Goal: Information Seeking & Learning: Obtain resource

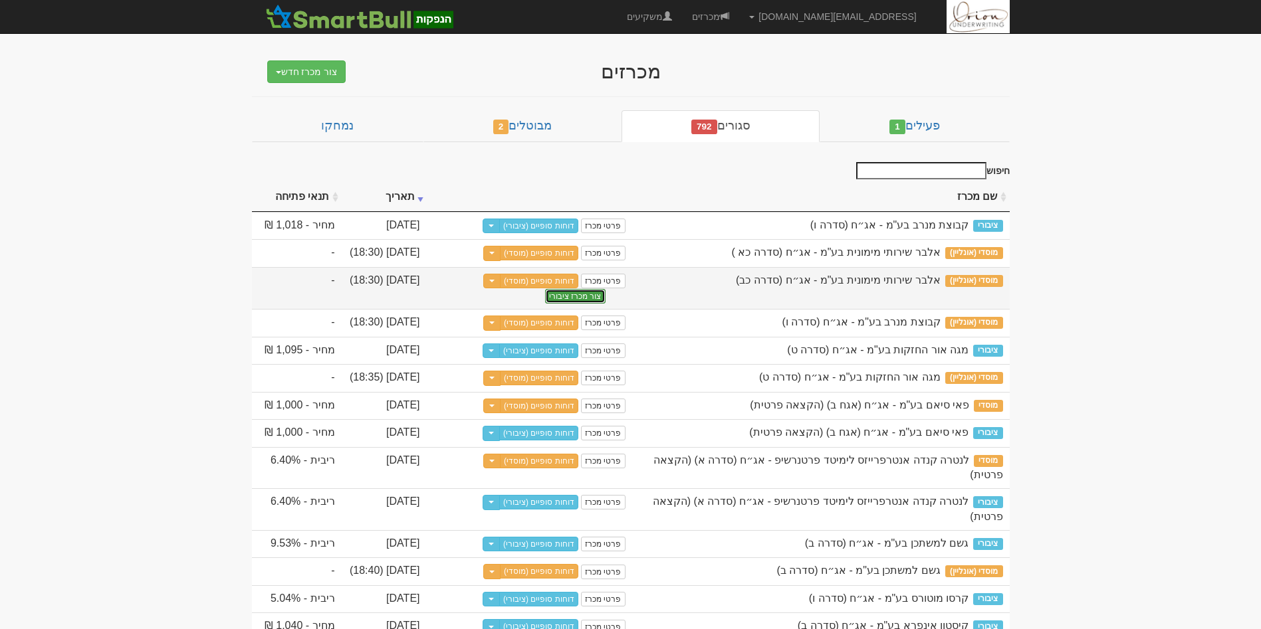
click at [566, 304] on button "צור מכרז ציבורי" at bounding box center [575, 296] width 60 height 15
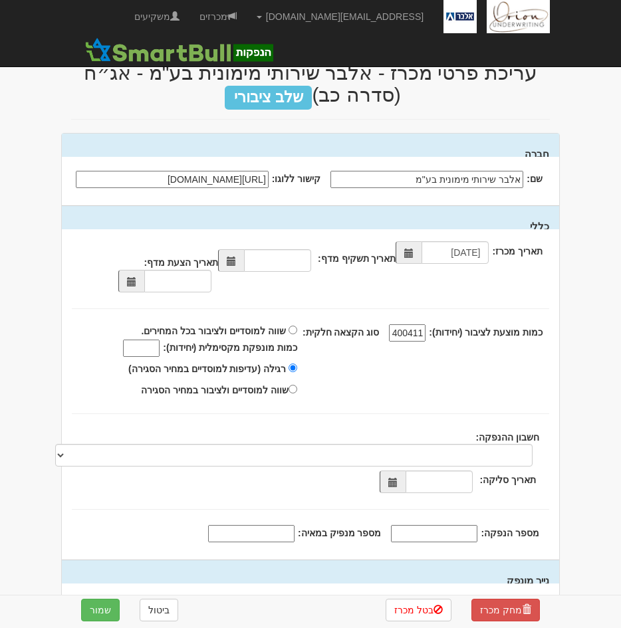
click at [230, 258] on span at bounding box center [231, 260] width 26 height 23
click at [231, 259] on span at bounding box center [231, 261] width 9 height 9
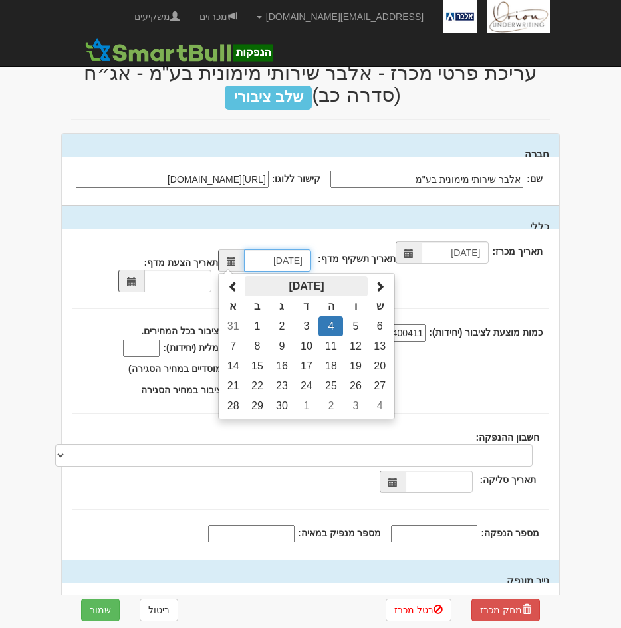
click at [313, 288] on th "ספטמבר 2025" at bounding box center [306, 287] width 123 height 20
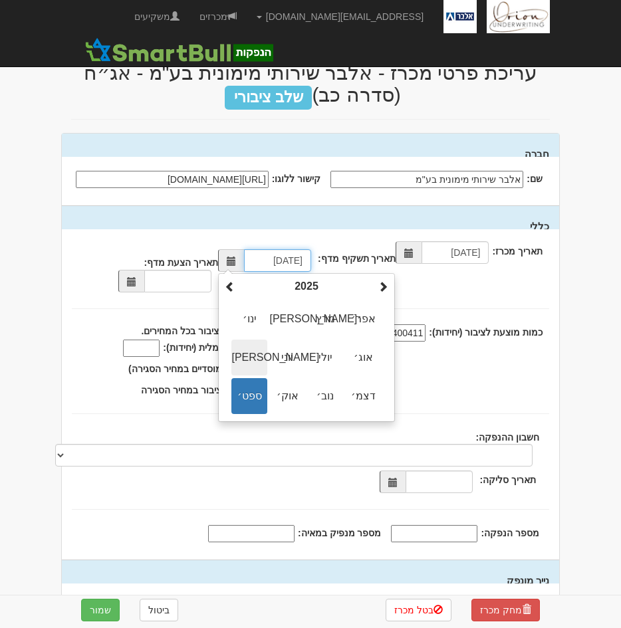
click at [249, 366] on span "מאי" at bounding box center [249, 358] width 36 height 36
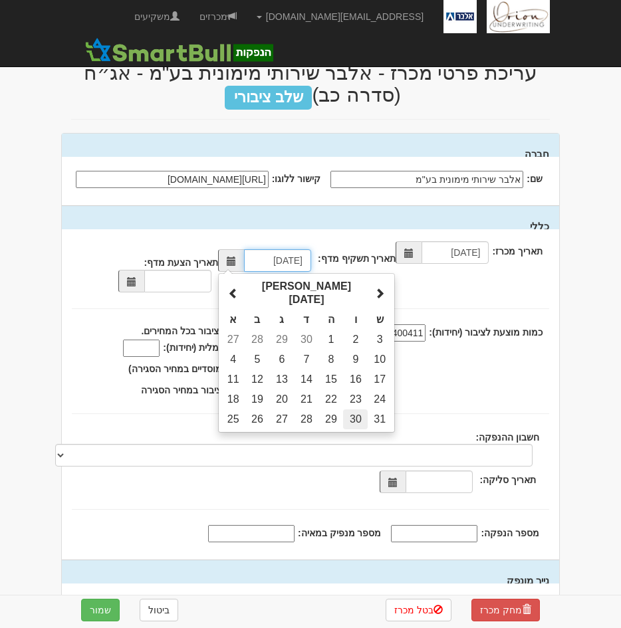
click at [354, 409] on td "30" at bounding box center [355, 419] width 25 height 20
type input "30/05/2025"
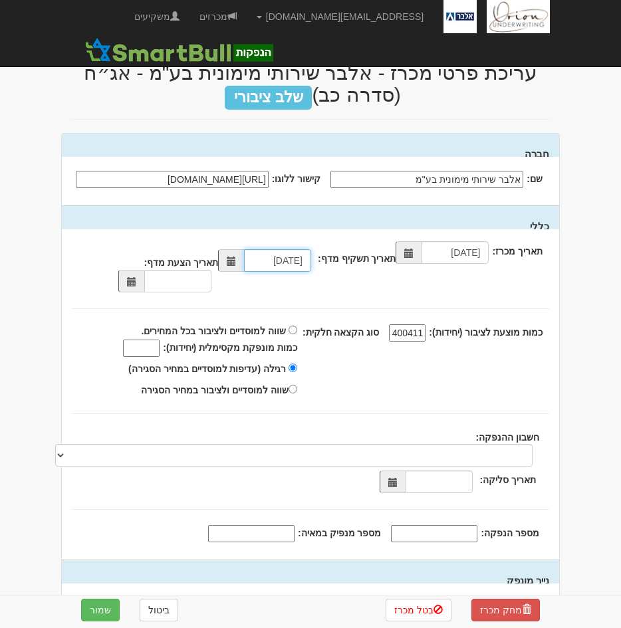
click at [141, 279] on span at bounding box center [131, 281] width 26 height 23
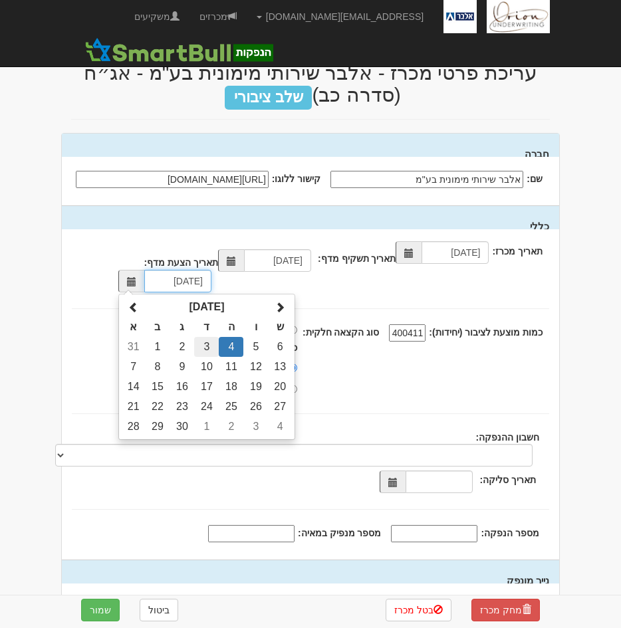
click at [215, 346] on td "3" at bounding box center [206, 347] width 25 height 20
type input "03/09/2025"
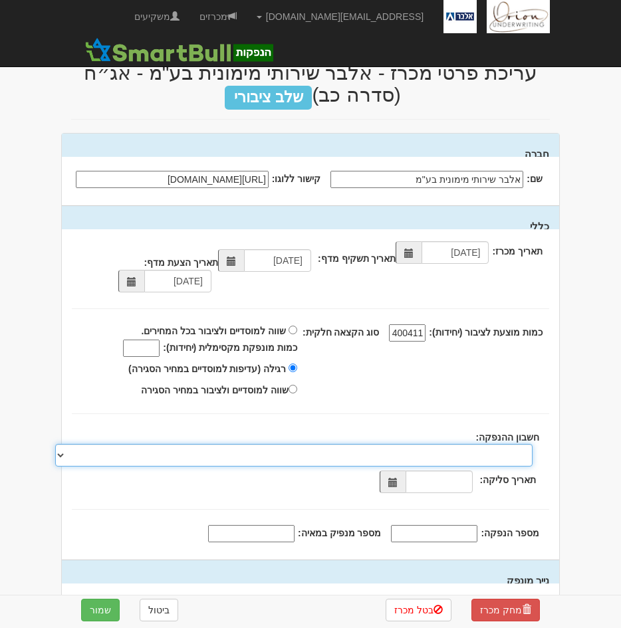
click at [441, 451] on select "מזרחי, 480, 123775, IL56 0204 8000 0000 0123 775 מזרחי, 480, 123767, IL78 0204 …" at bounding box center [293, 455] width 477 height 23
select select "מזרחי, 480, 123775, IL56 0204 8000 0000 0123 775"
click at [55, 444] on select "מזרחי, 480, 123775, IL56 0204 8000 0000 0123 775 מזרחי, 480, 123767, IL78 0204 …" at bounding box center [293, 455] width 477 height 23
click at [396, 481] on span at bounding box center [392, 482] width 9 height 9
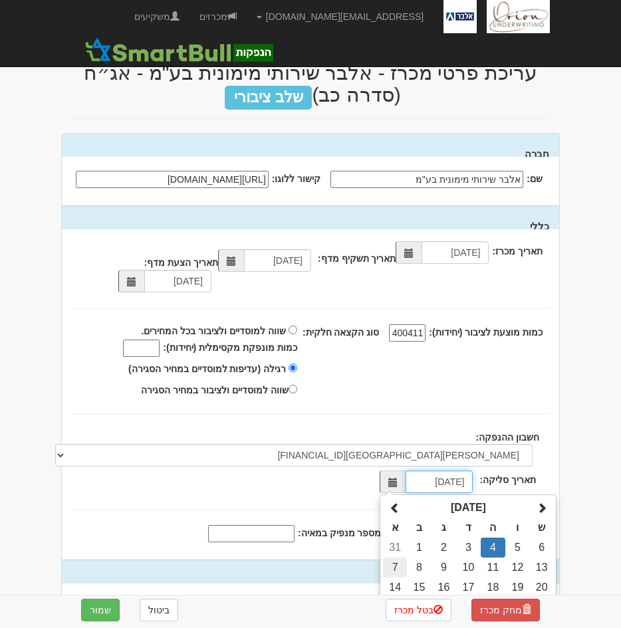
click at [403, 570] on td "7" at bounding box center [394, 568] width 23 height 20
type input "07/09/2025"
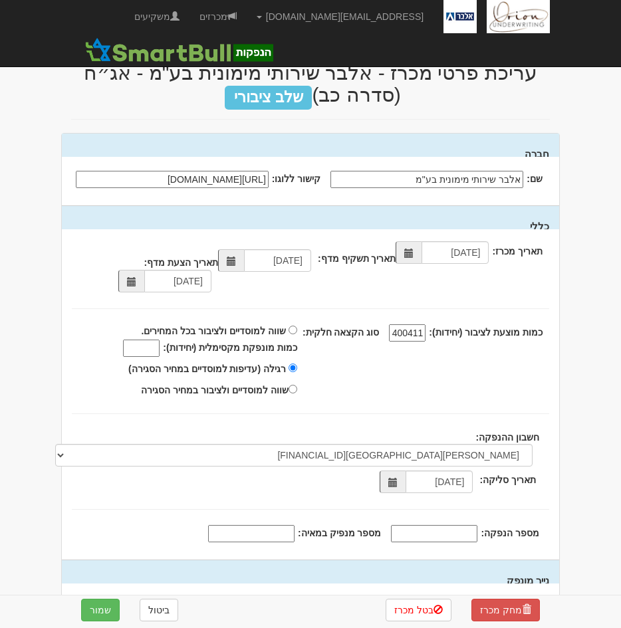
click at [559, 391] on div "חברה שם: אלבר שירותי מימונית בע"מ" at bounding box center [310, 500] width 499 height 734
click at [113, 597] on div "מחק מכרז בטל מכרז ביטול שמור" at bounding box center [310, 610] width 499 height 29
click at [92, 610] on button "שמור" at bounding box center [100, 610] width 39 height 23
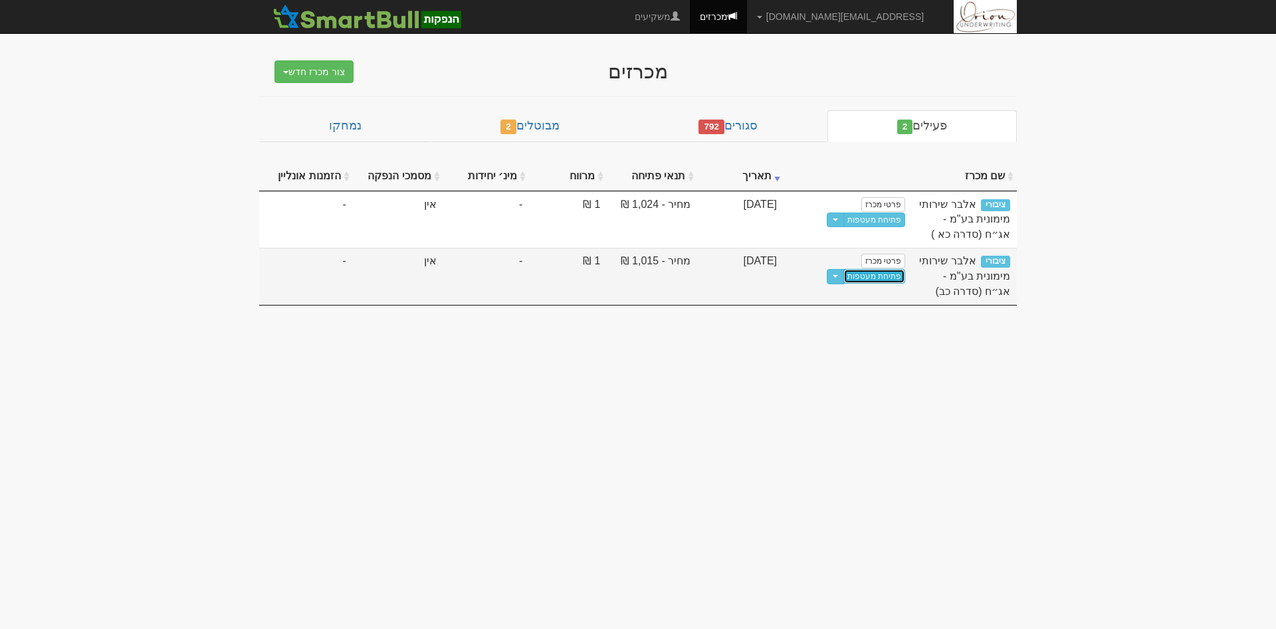
click at [635, 269] on link "פתיחת מעטפות" at bounding box center [874, 276] width 62 height 15
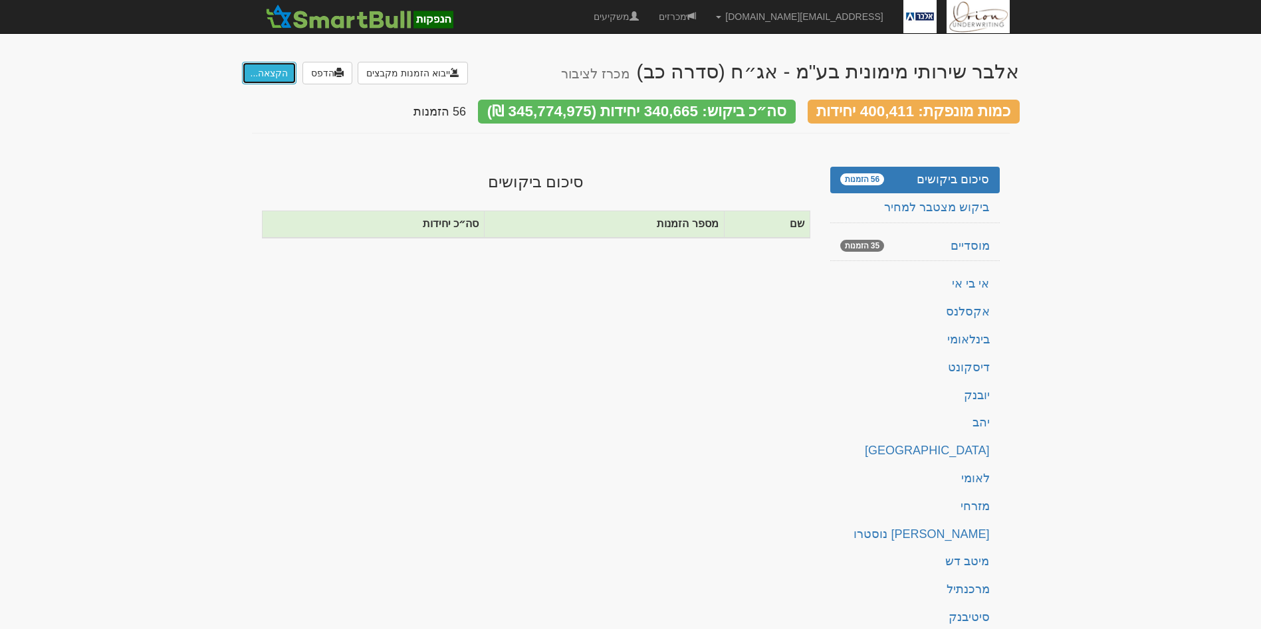
click at [261, 81] on button "הקצאה..." at bounding box center [269, 73] width 55 height 23
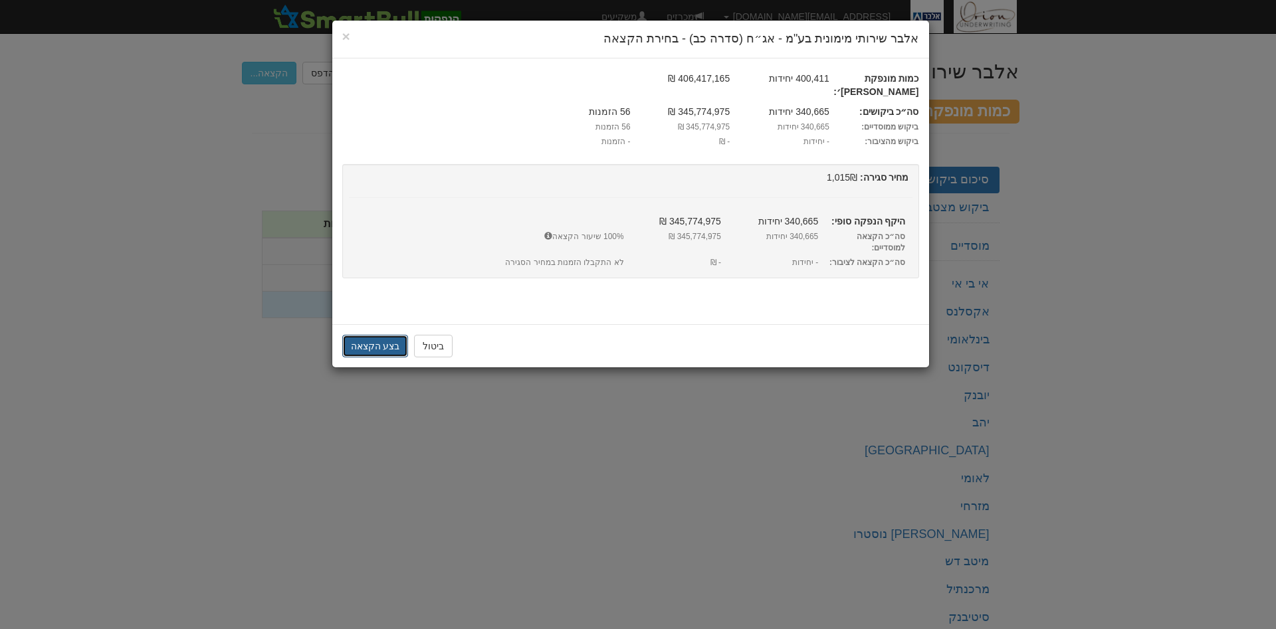
click at [360, 335] on button "בצע הקצאה" at bounding box center [375, 346] width 66 height 23
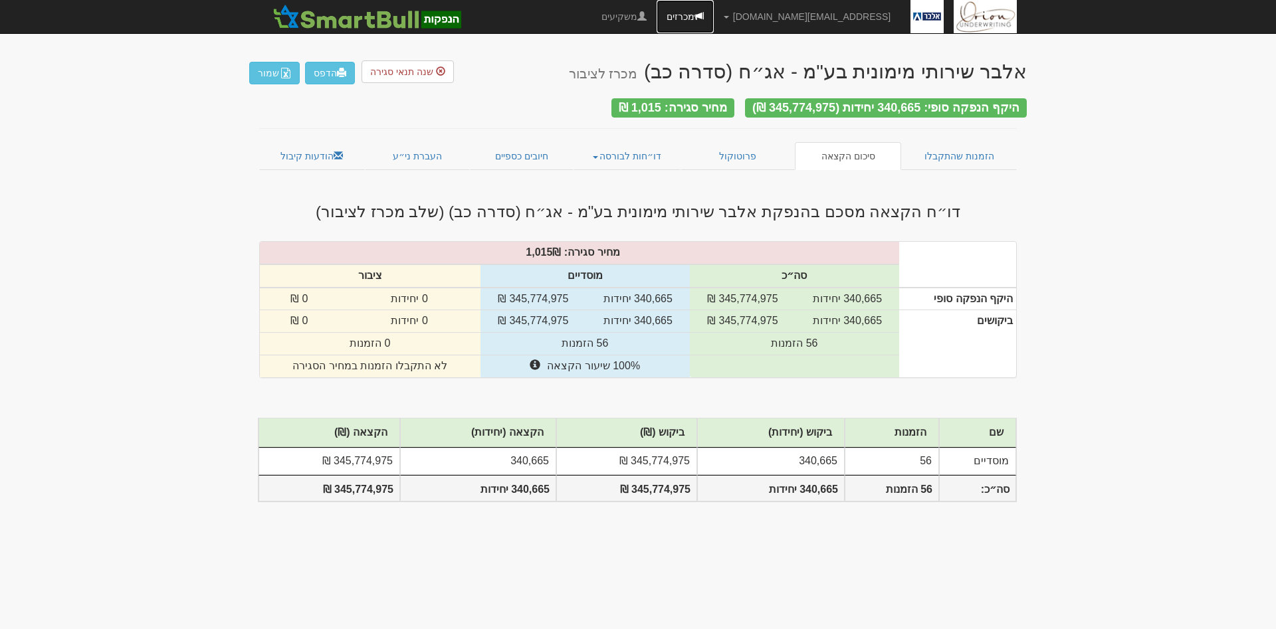
click at [714, 20] on link "מכרזים" at bounding box center [685, 16] width 57 height 33
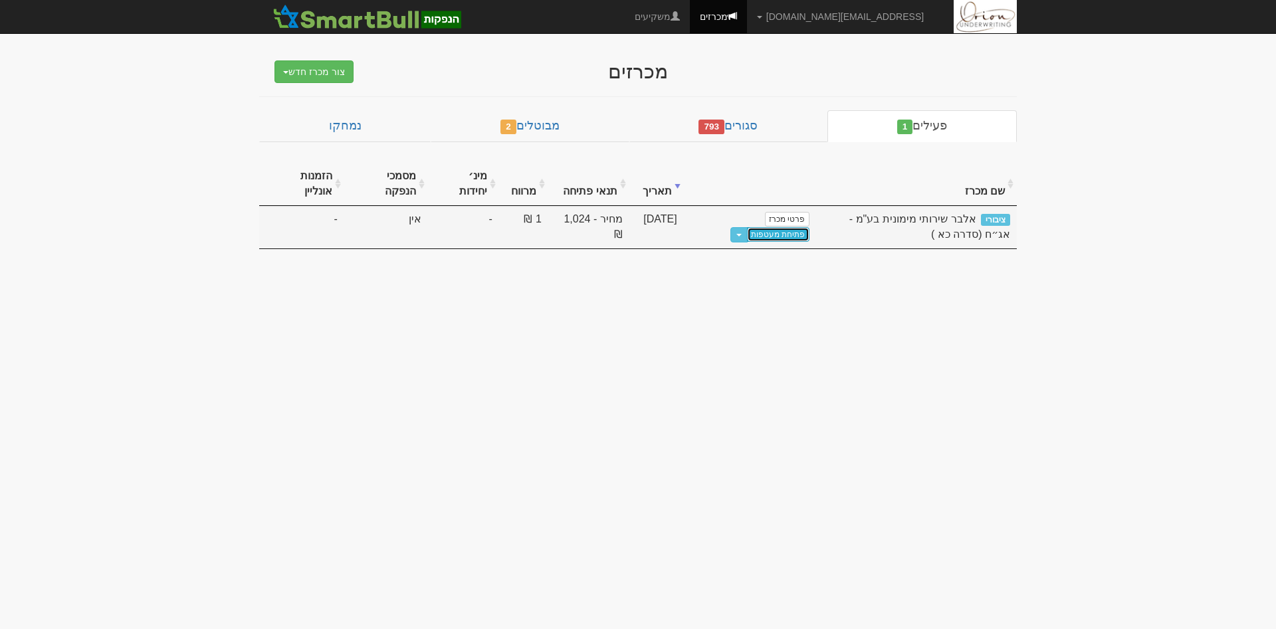
click at [764, 234] on link "פתיחת מעטפות" at bounding box center [778, 234] width 62 height 15
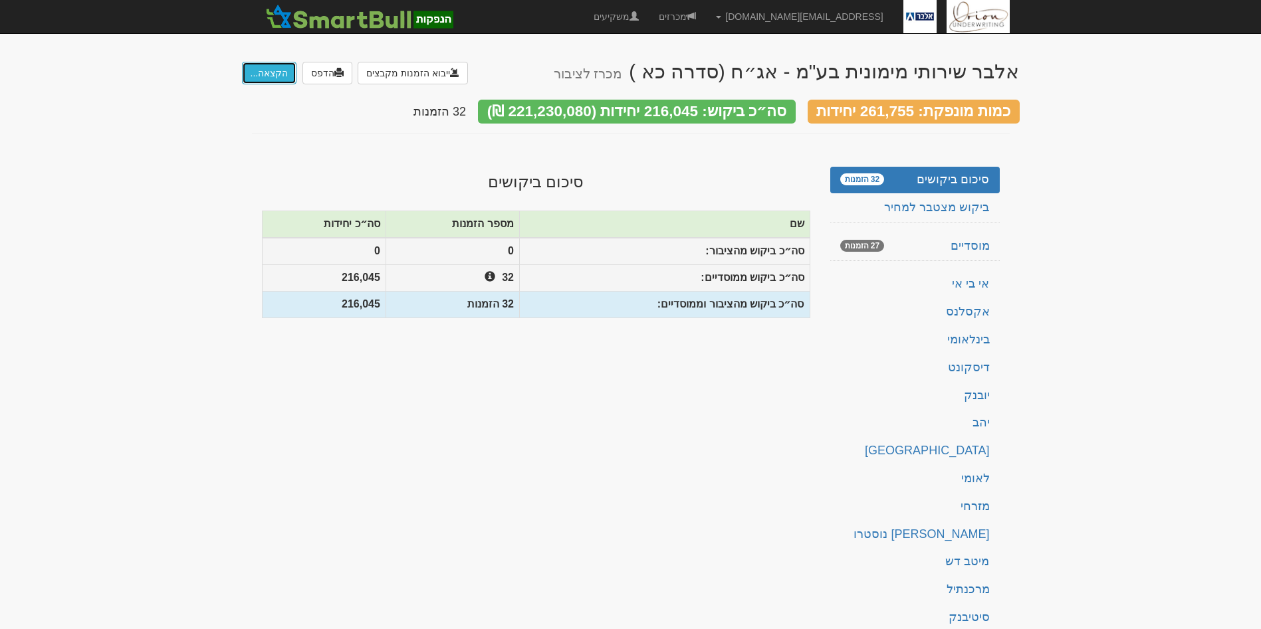
click at [278, 70] on button "הקצאה..." at bounding box center [269, 73] width 55 height 23
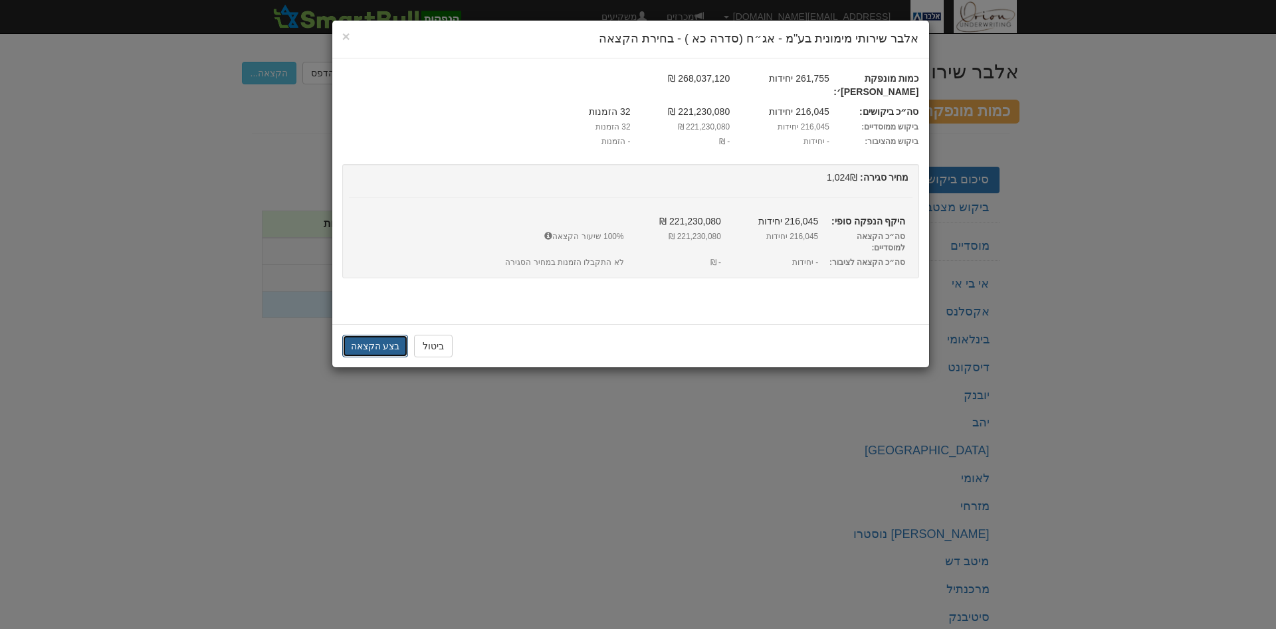
click at [391, 335] on button "בצע הקצאה" at bounding box center [375, 346] width 66 height 23
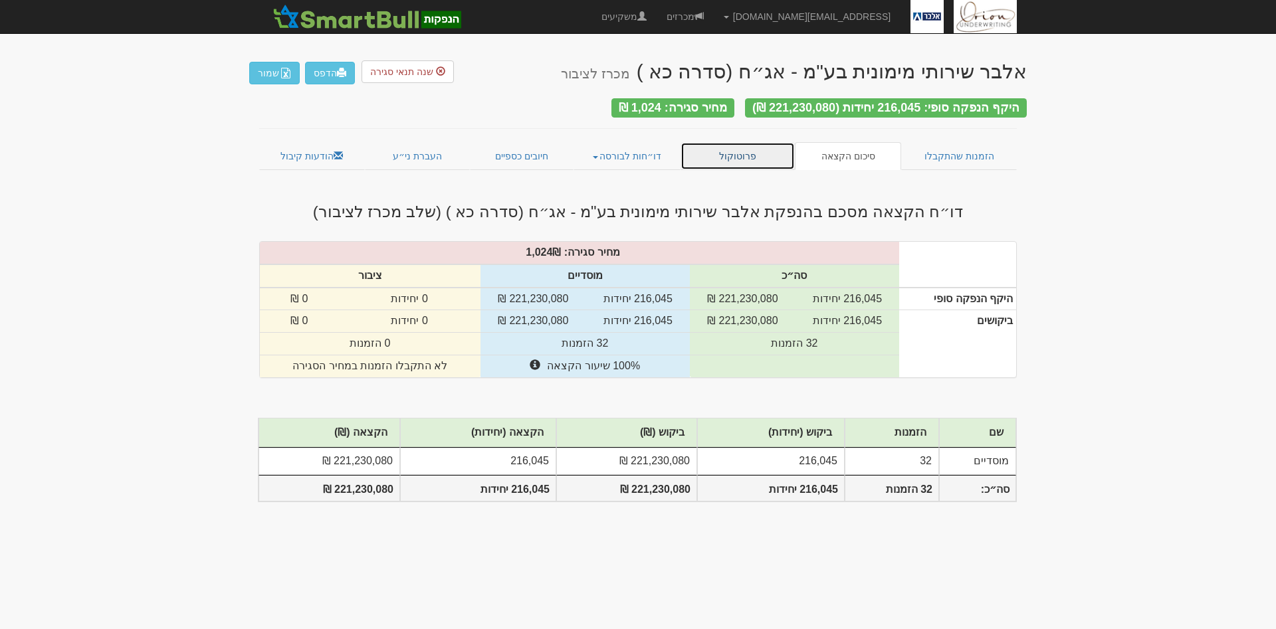
click at [742, 163] on link "פרוטוקול" at bounding box center [738, 156] width 114 height 28
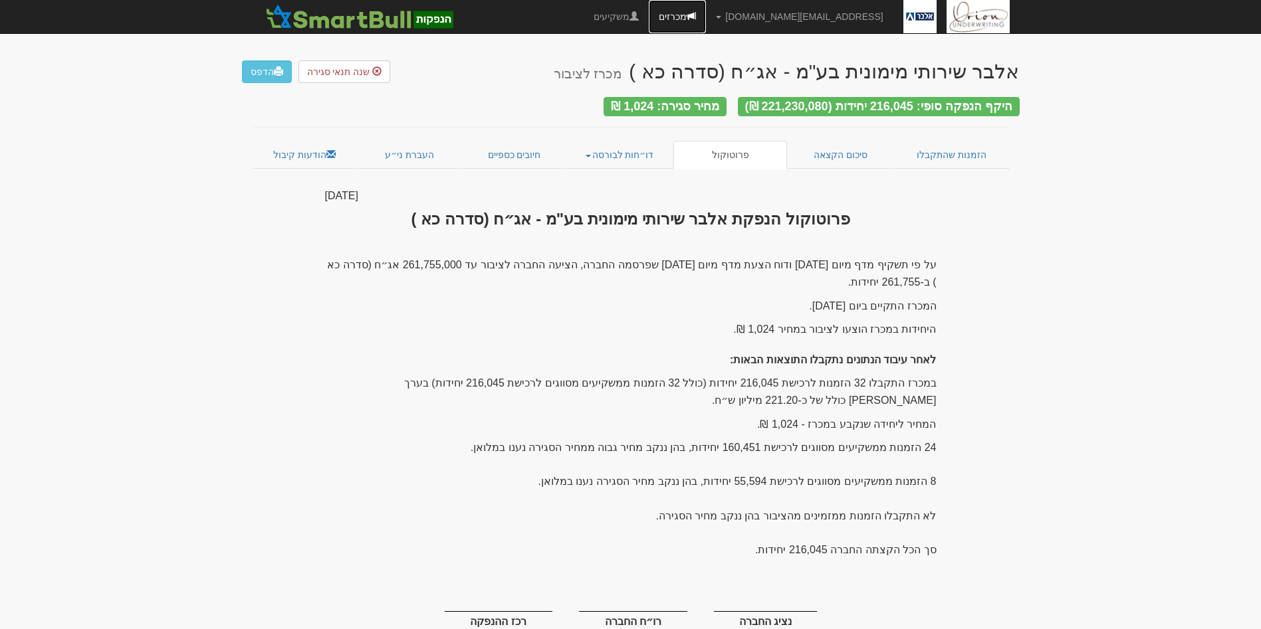
click at [706, 13] on link "מכרזים" at bounding box center [677, 16] width 57 height 33
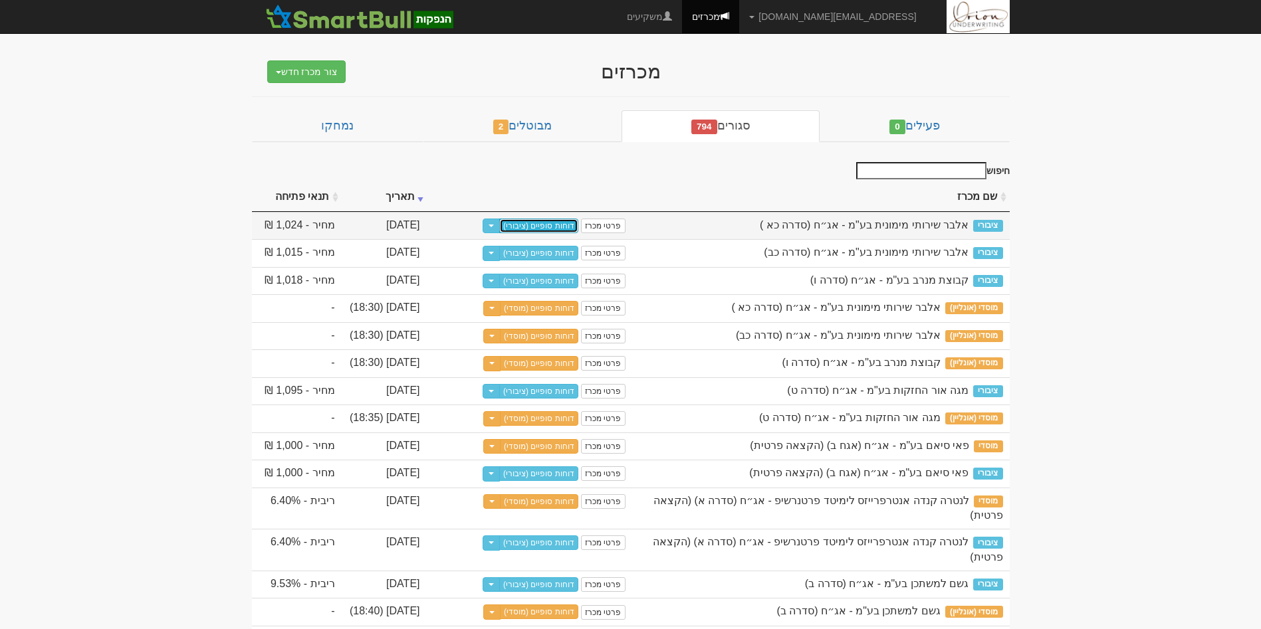
click at [544, 228] on link "דוחות סופיים (ציבורי)" at bounding box center [538, 226] width 79 height 15
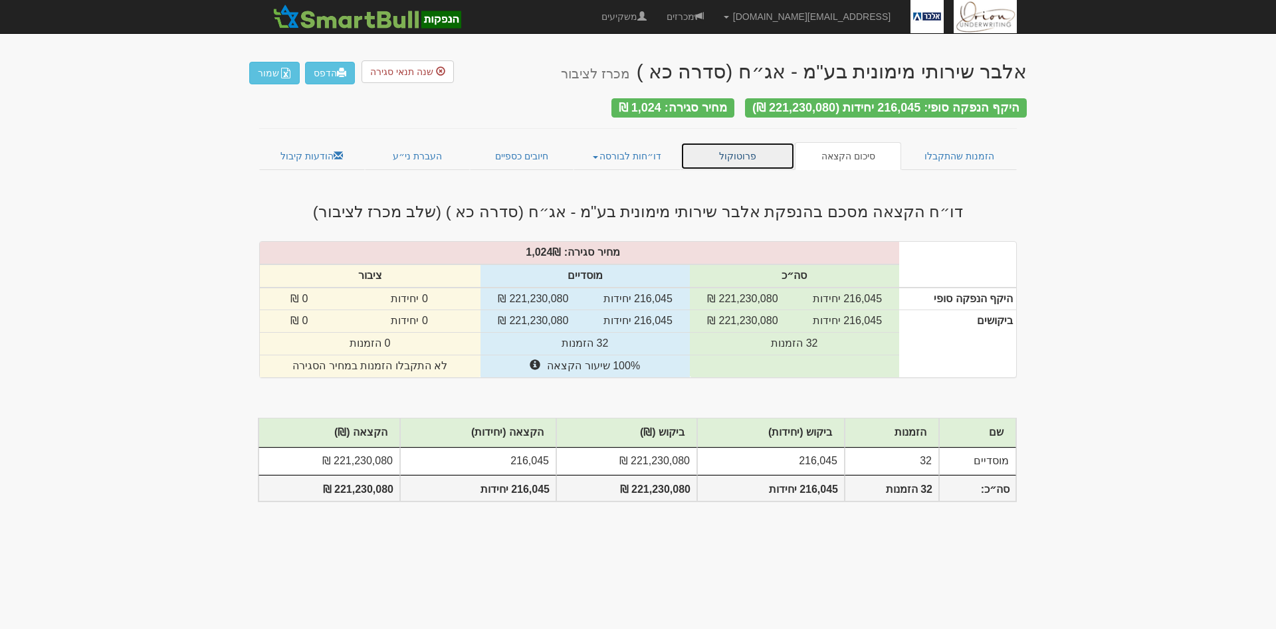
click at [727, 152] on link "פרוטוקול" at bounding box center [738, 156] width 114 height 28
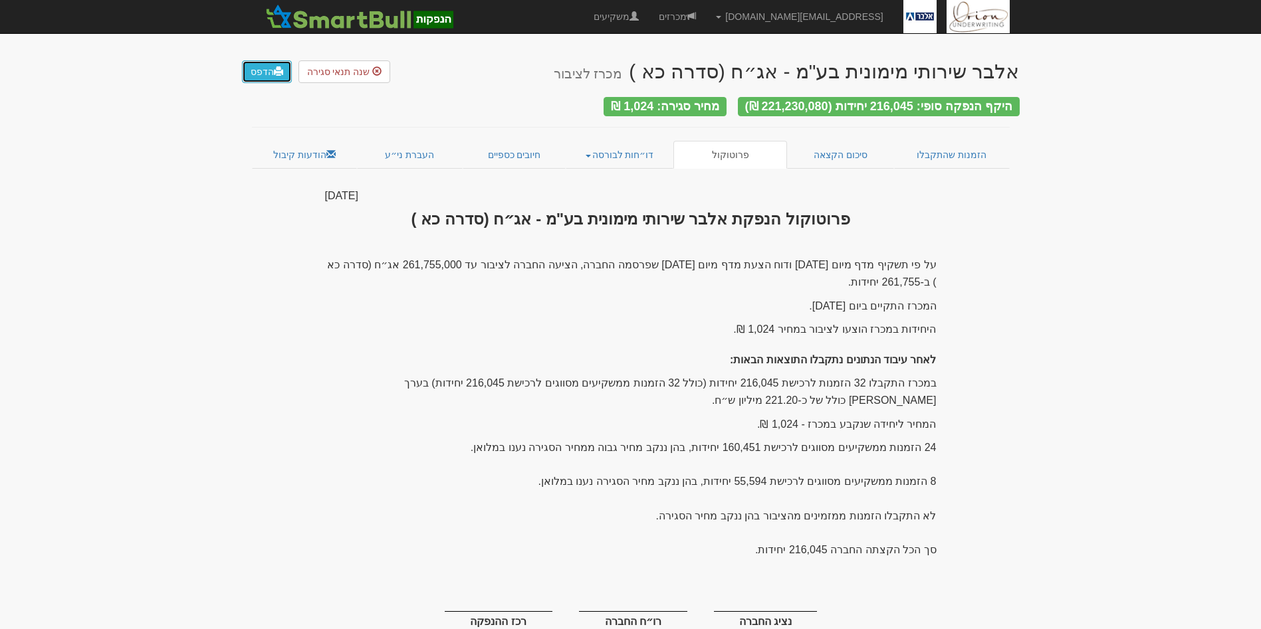
click at [268, 78] on link "הדפס" at bounding box center [267, 71] width 50 height 23
click at [696, 11] on span at bounding box center [691, 15] width 9 height 9
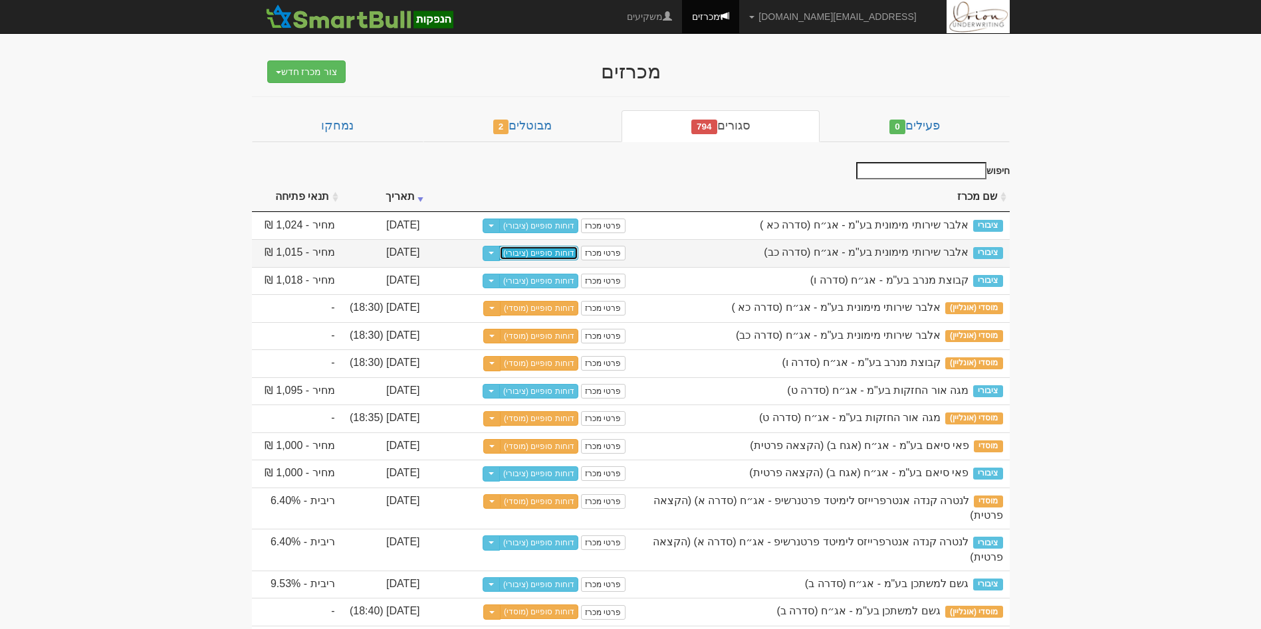
click at [535, 255] on link "דוחות סופיים (ציבורי)" at bounding box center [538, 253] width 79 height 15
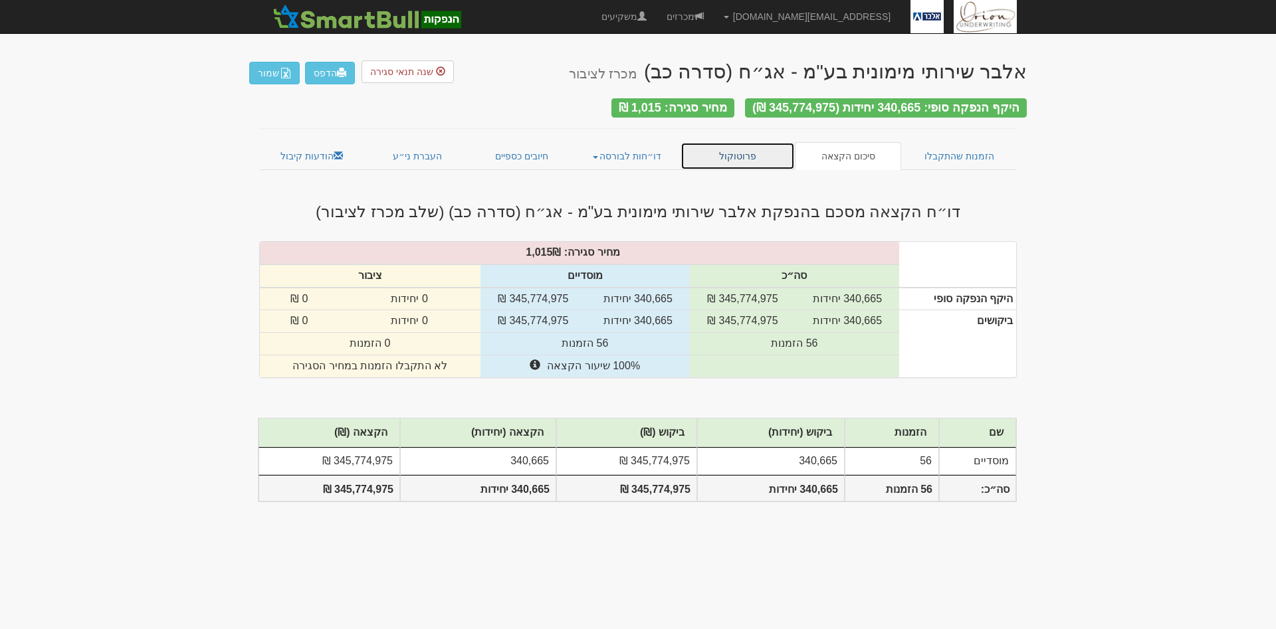
click at [730, 152] on link "פרוטוקול" at bounding box center [738, 156] width 114 height 28
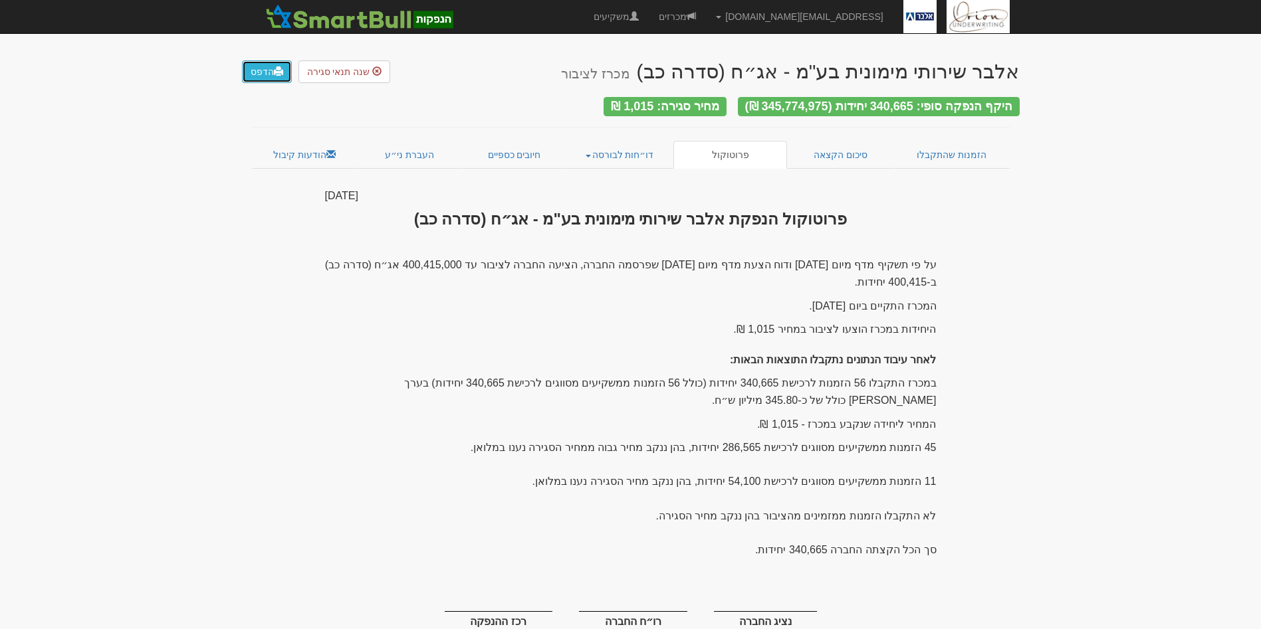
click at [268, 76] on link "הדפס" at bounding box center [267, 71] width 50 height 23
click at [845, 160] on link "סיכום הקצאה" at bounding box center [840, 155] width 107 height 28
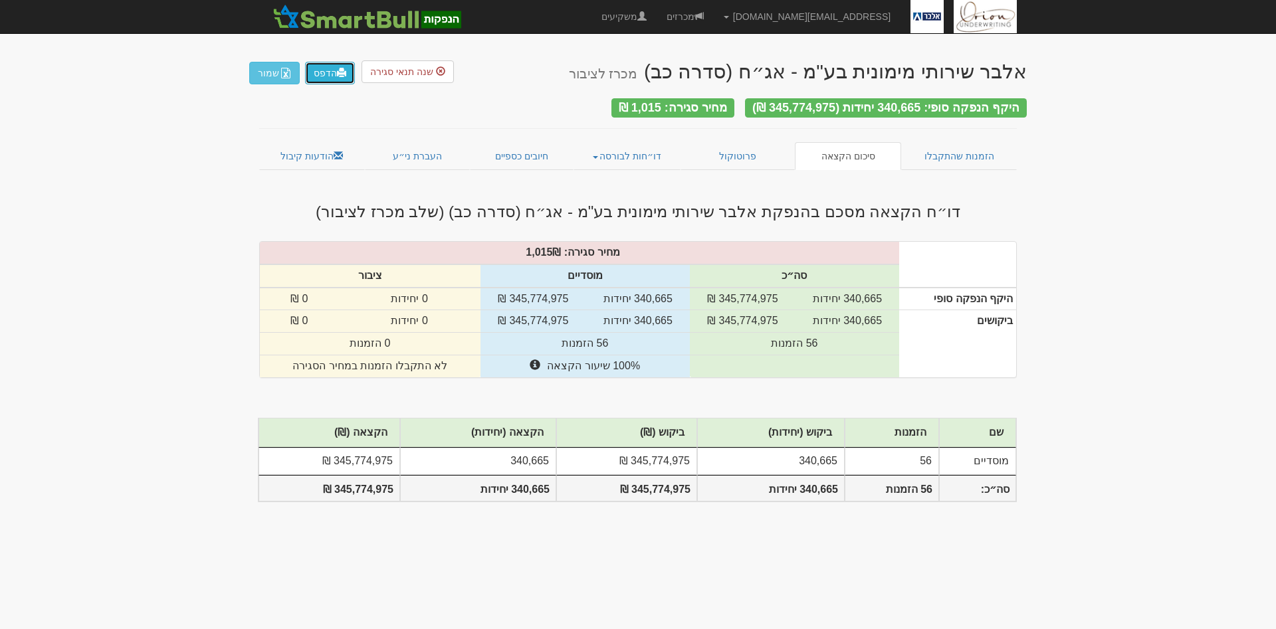
click at [327, 63] on link "הדפס" at bounding box center [330, 73] width 50 height 23
click at [714, 21] on link "מכרזים" at bounding box center [685, 16] width 57 height 33
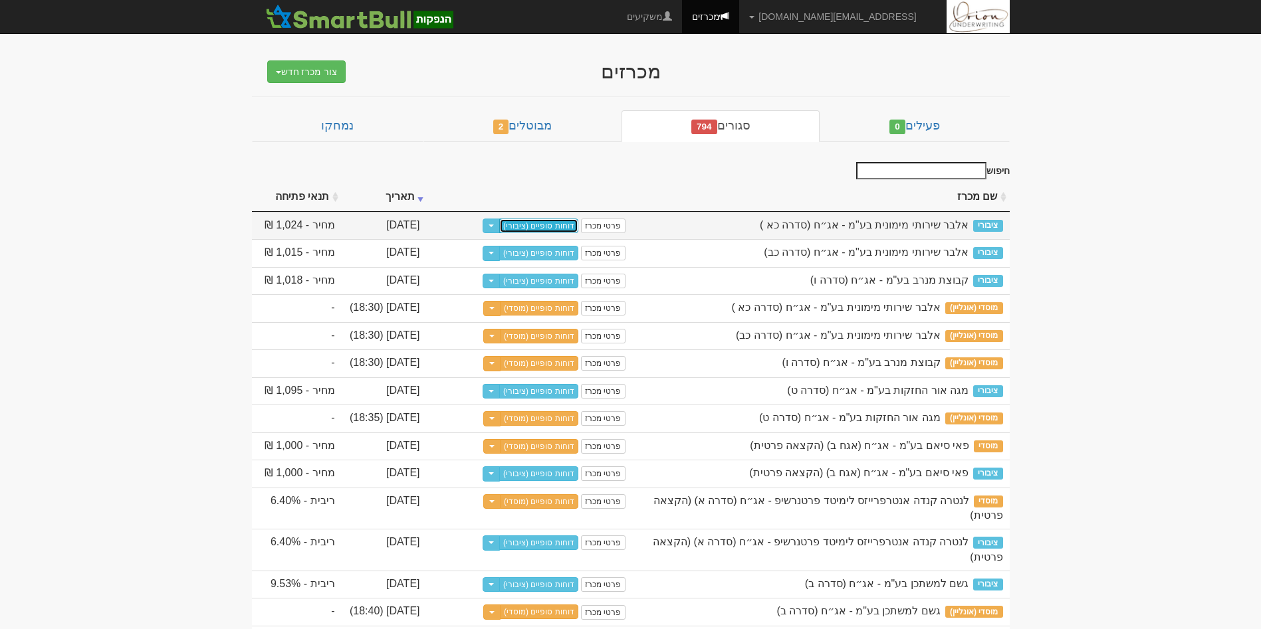
click at [562, 228] on link "דוחות סופיים (ציבורי)" at bounding box center [538, 226] width 79 height 15
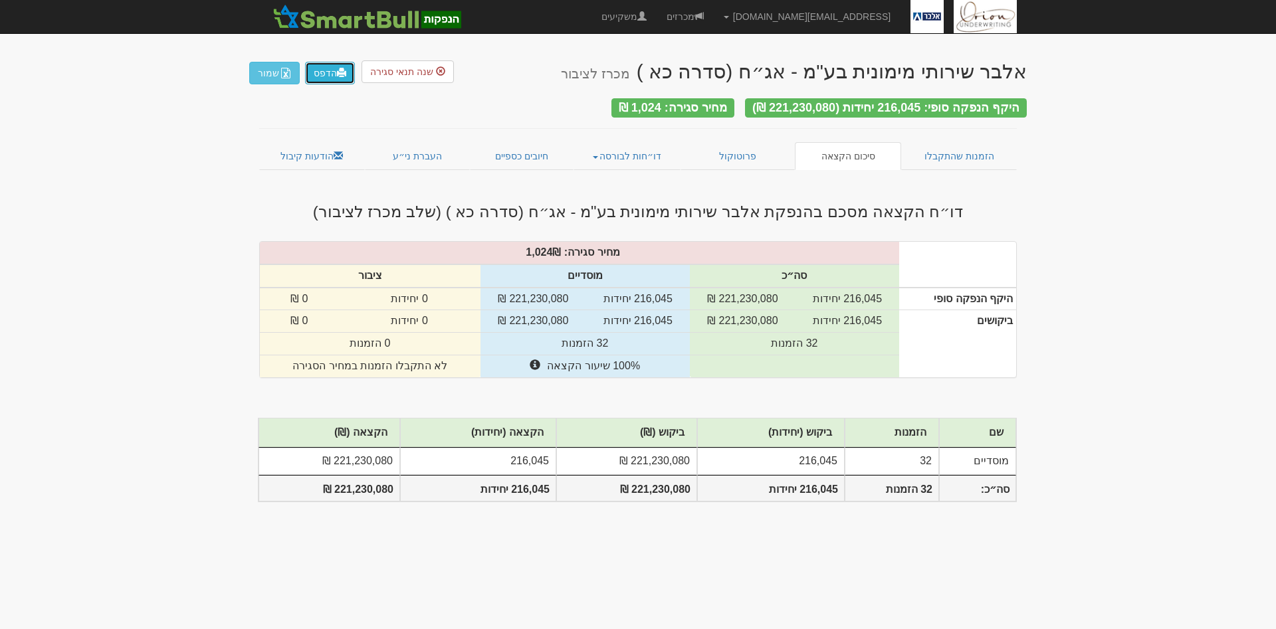
click at [324, 80] on link "הדפס" at bounding box center [330, 73] width 50 height 23
click at [745, 163] on link "פרוטוקול" at bounding box center [738, 156] width 114 height 28
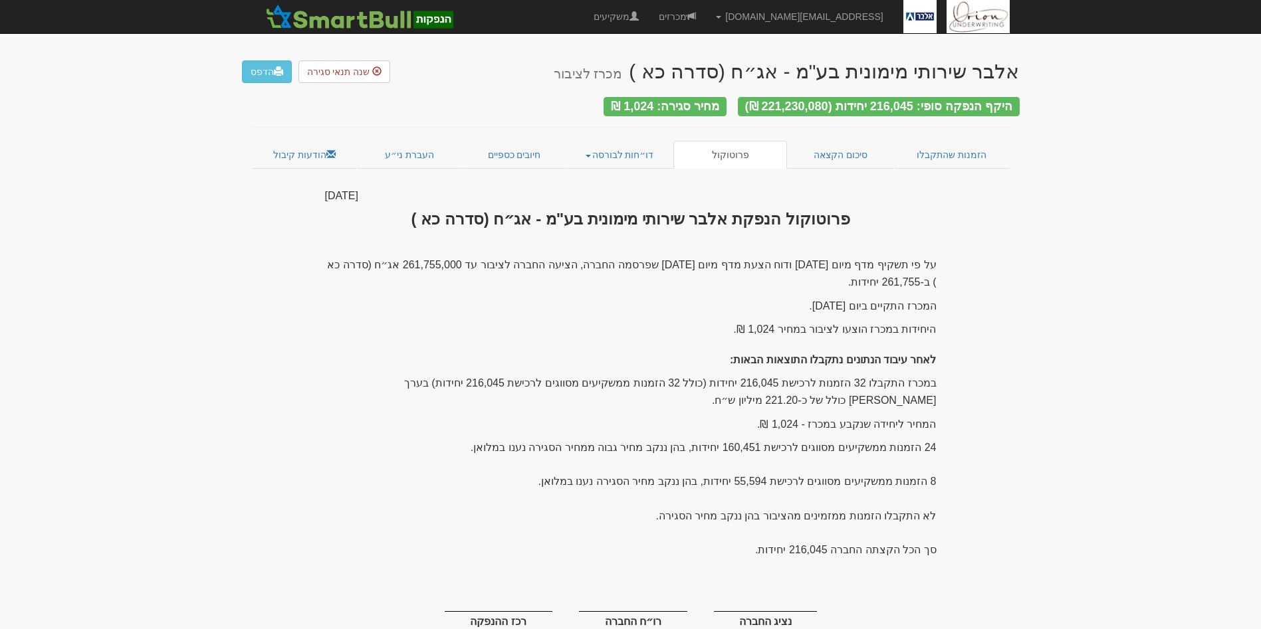
click at [736, 257] on p "על פי תשקיף מדף מיום [DATE] ודוח הצעת מדף מיום [DATE] שפרסמה החברה, הציעה החברה…" at bounding box center [630, 274] width 611 height 34
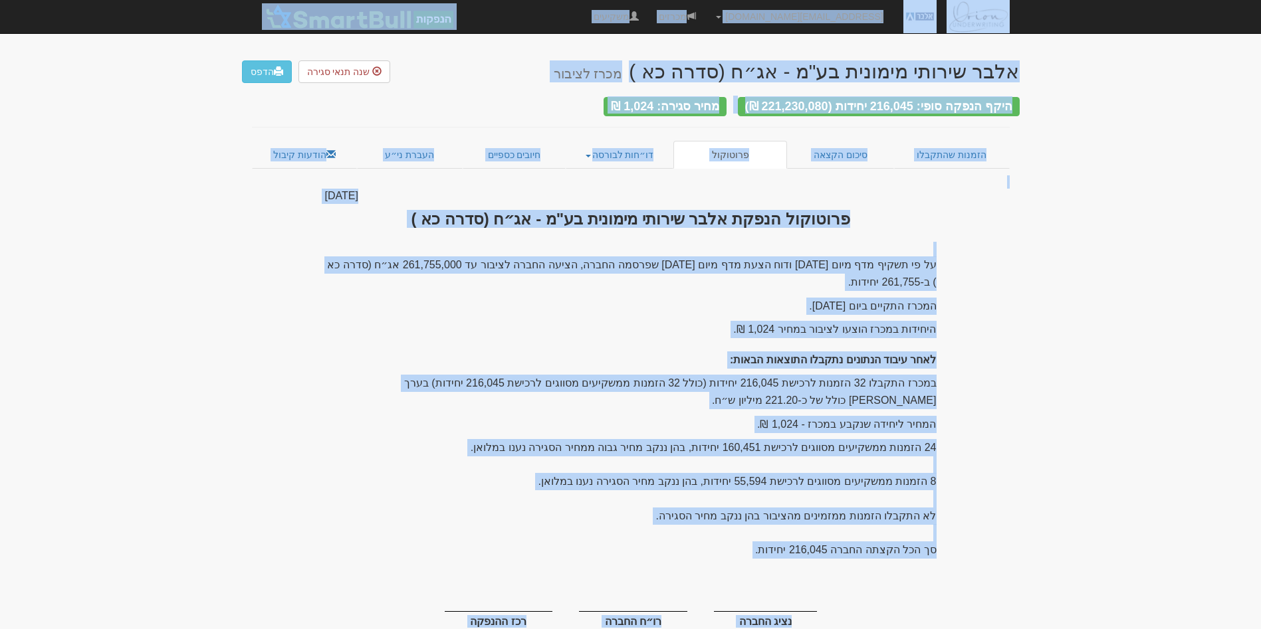
click at [736, 257] on p "על פי תשקיף מדף מיום [DATE] ודוח הצעת מדף מיום [DATE] שפרסמה החברה, הציעה החברה…" at bounding box center [630, 274] width 611 height 34
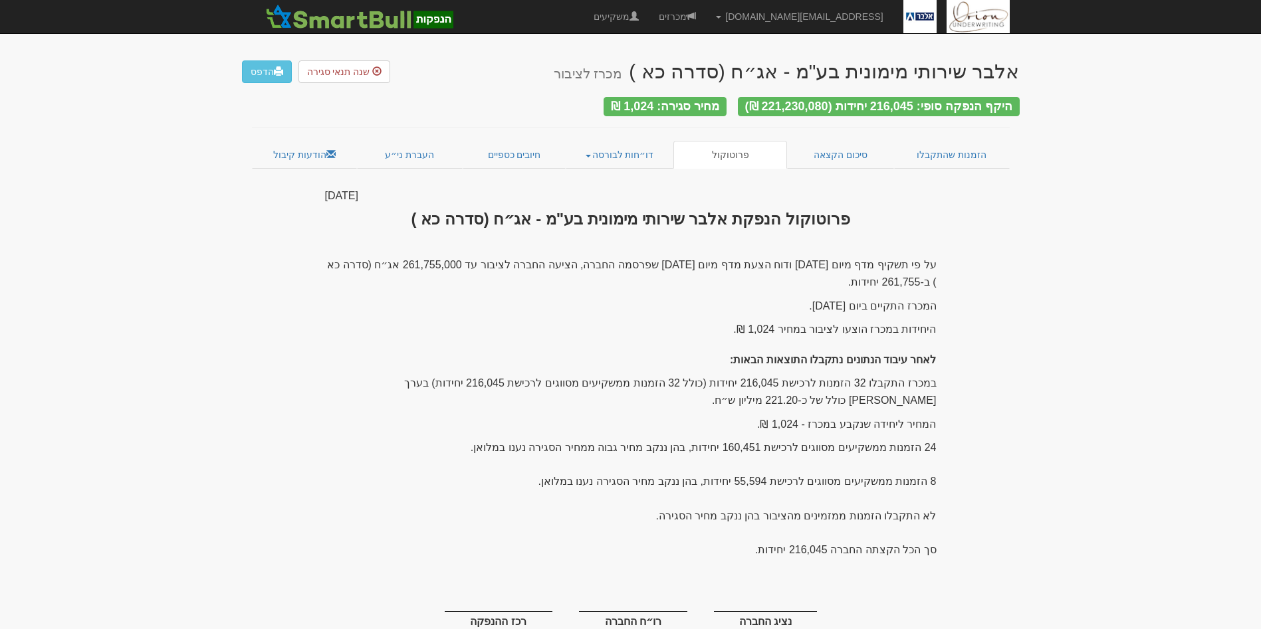
scroll to position [37, 0]
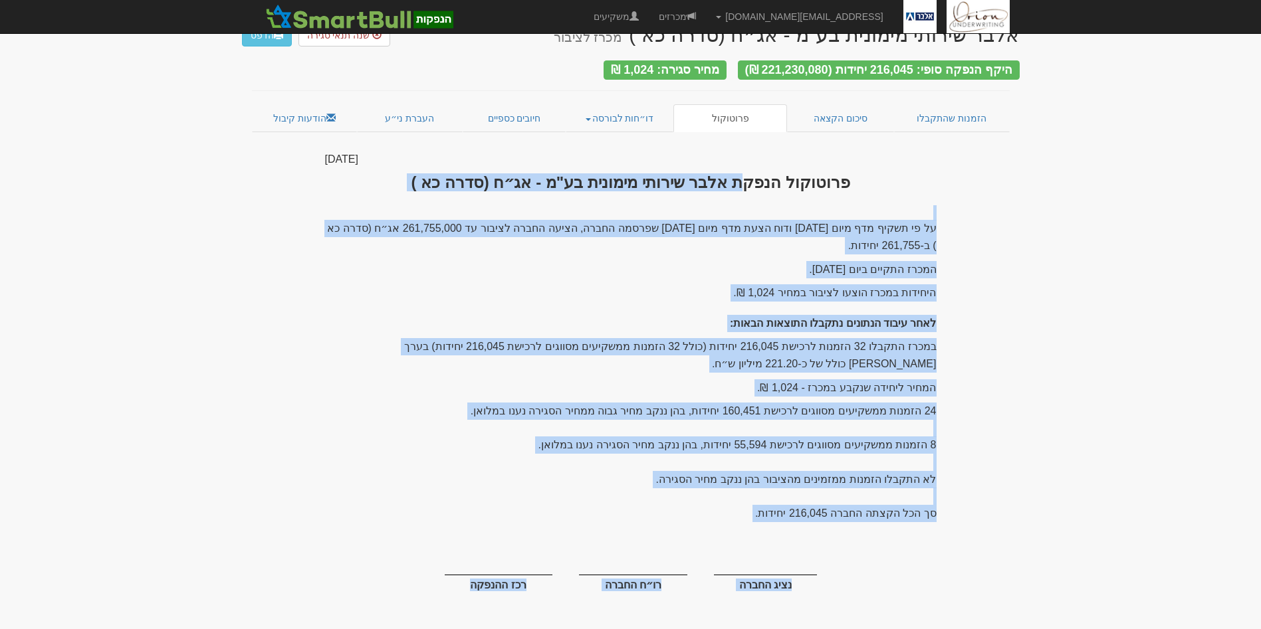
drag, startPoint x: 451, startPoint y: 586, endPoint x: 857, endPoint y: 174, distance: 579.0
click at [857, 174] on div "[DATE] פרוטוקול הנפקת אלבר שירותי מימונית בע"מ - אג״ח (סדרה כא ) על פי תשקיף מד…" at bounding box center [630, 393] width 631 height 483
copy div "loremips dolor sita consec adipisc el"s - do״e (temp in ) ut la etdol mag aliq …"
click at [706, 15] on link "מכרזים" at bounding box center [677, 16] width 57 height 33
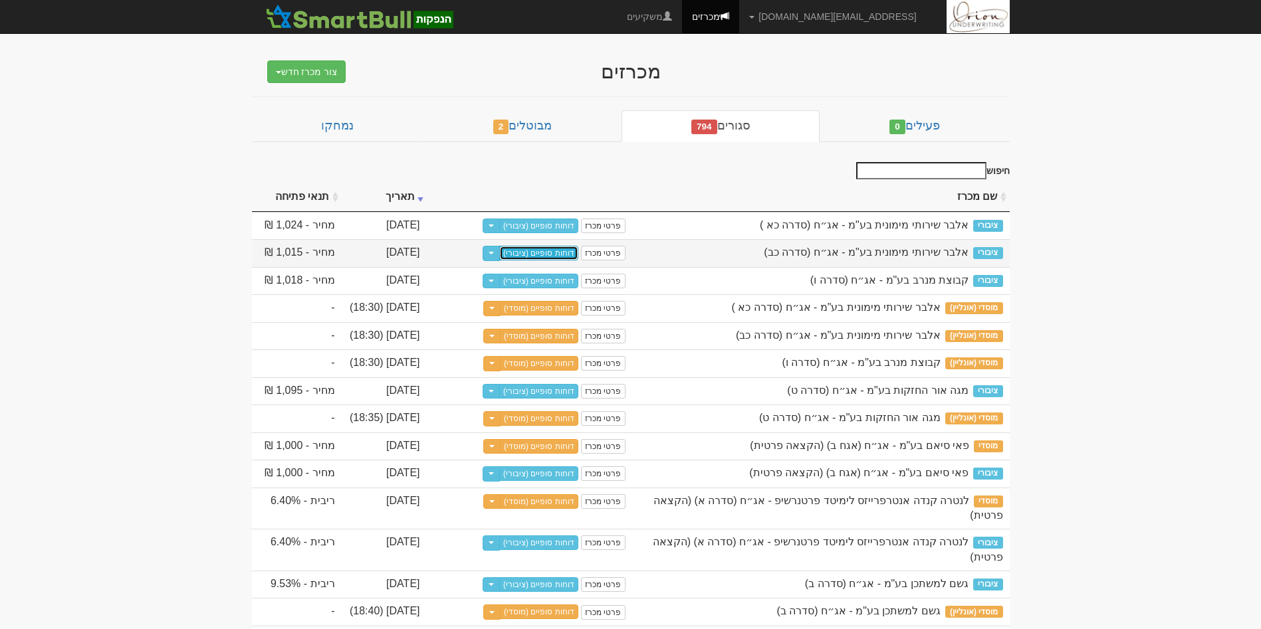
click at [528, 257] on link "דוחות סופיים (ציבורי)" at bounding box center [538, 253] width 79 height 15
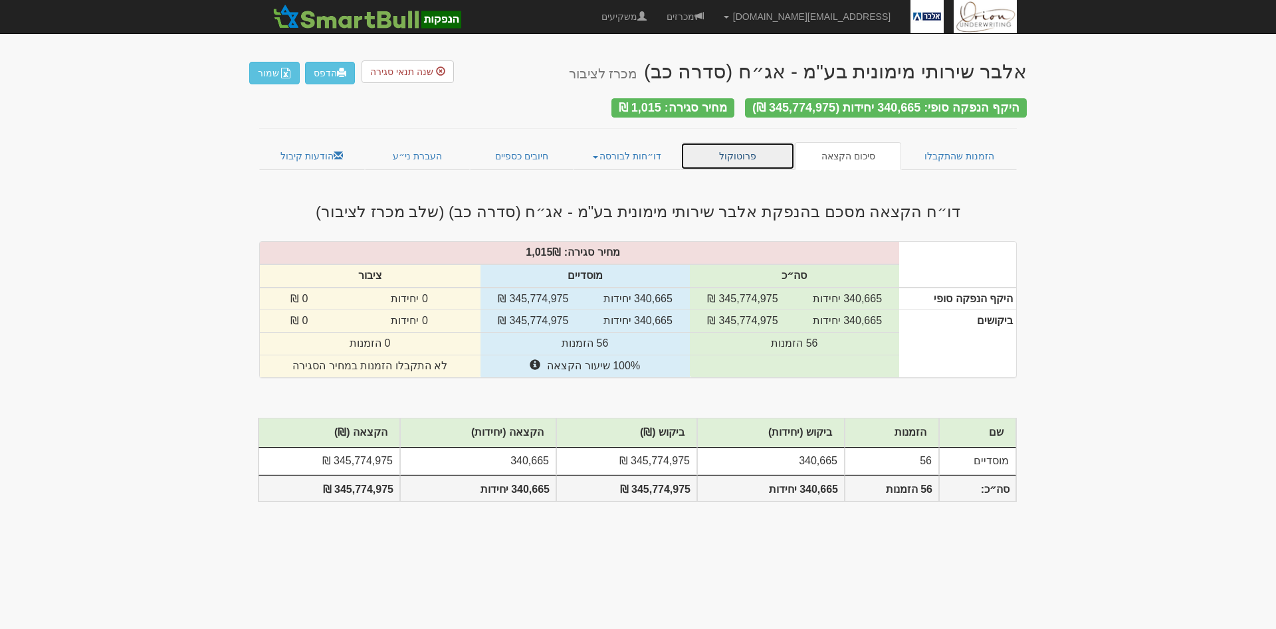
click at [715, 158] on link "פרוטוקול" at bounding box center [738, 156] width 114 height 28
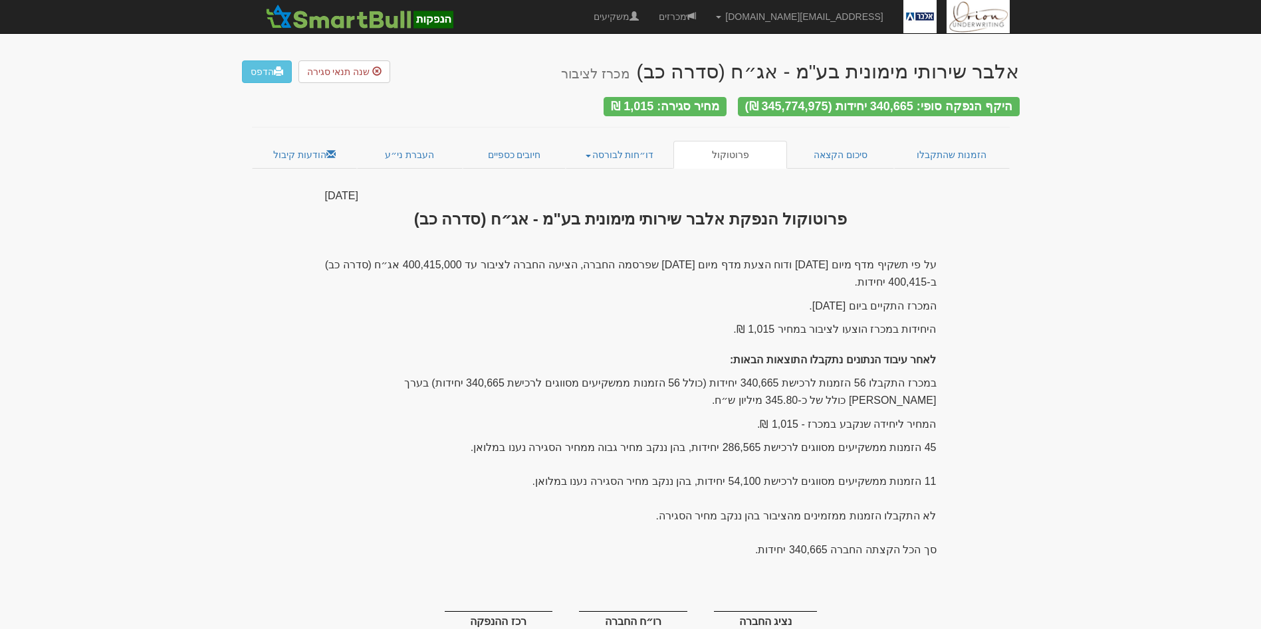
scroll to position [37, 0]
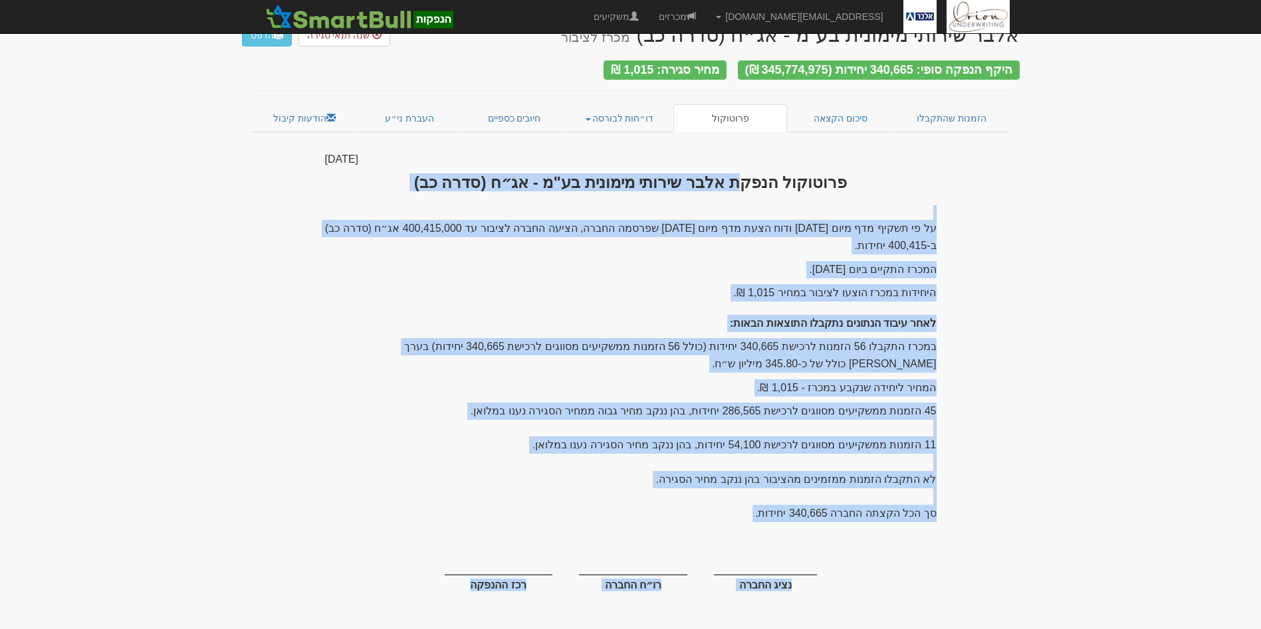
drag, startPoint x: 431, startPoint y: 606, endPoint x: 838, endPoint y: 173, distance: 594.8
click at [838, 173] on div "[DATE] פרוטוקול הנפקת אלבר שירותי מימונית בע"מ - אג״ח (סדרה כב) על פי תשקיף מדף…" at bounding box center [630, 393] width 631 height 483
copy div "loremips dolor sita consec adipisc el"s - do״e (temp in) ut la etdol mag aliq 4…"
click at [330, 120] on link "הודעות קיבול" at bounding box center [305, 118] width 106 height 28
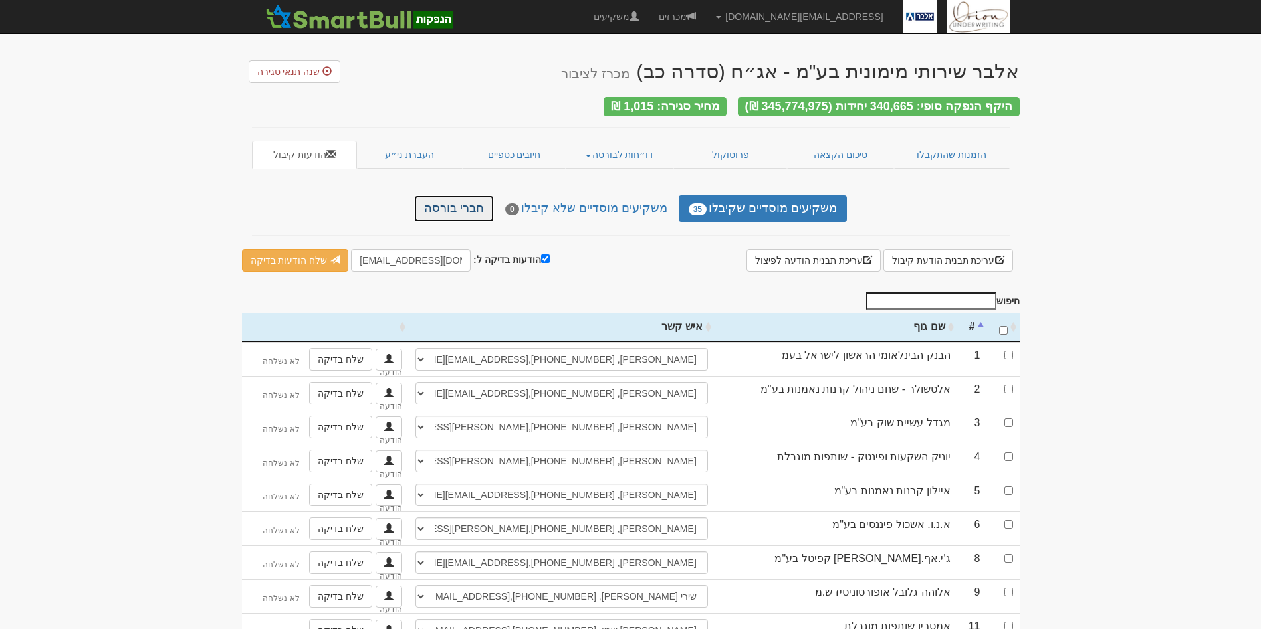
click at [487, 213] on link "חברי בורסה" at bounding box center [454, 208] width 80 height 27
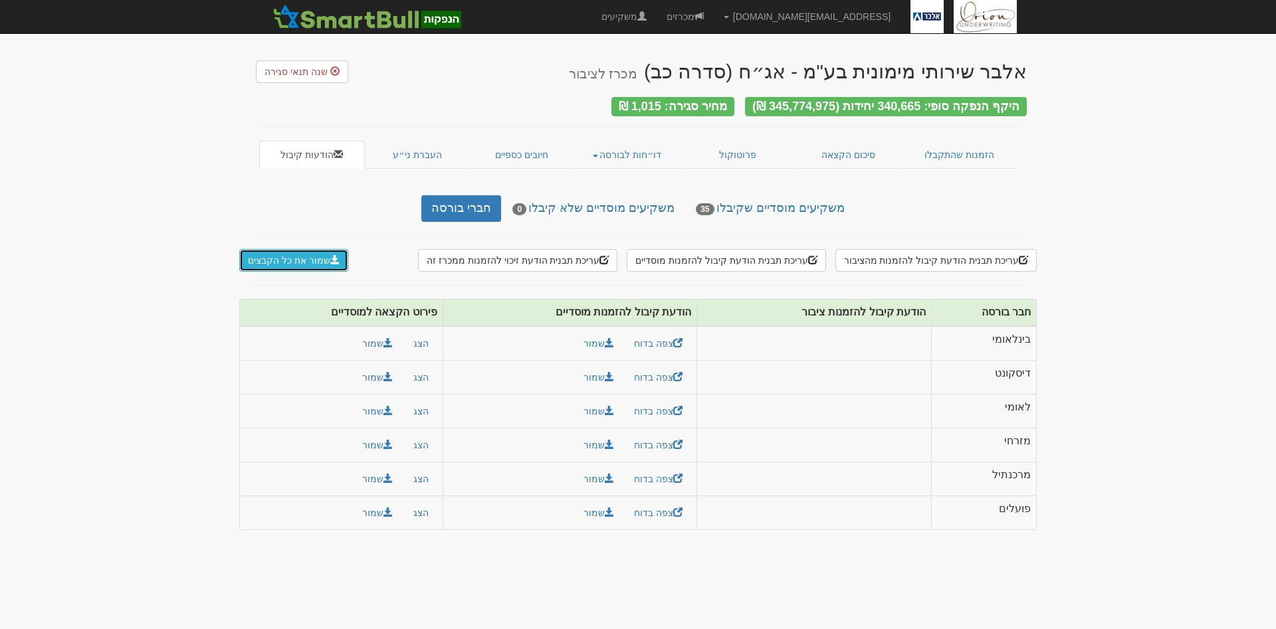
click at [297, 249] on button "שמור את כל הקבצים" at bounding box center [293, 260] width 109 height 23
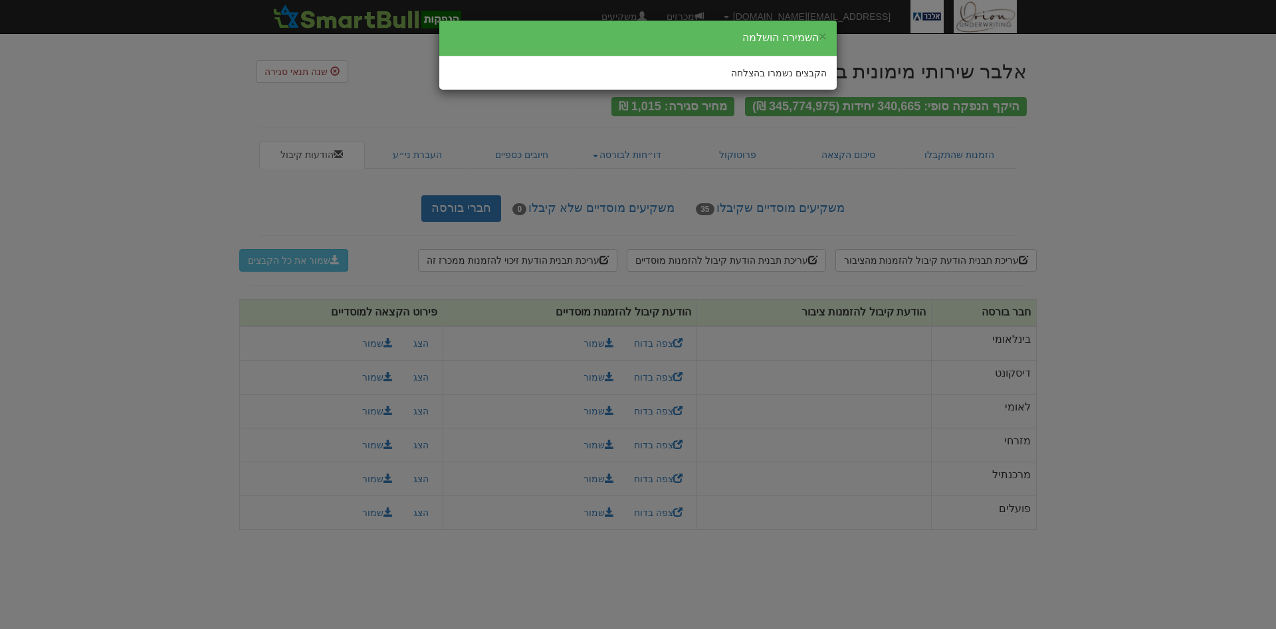
click at [1118, 186] on div "× השמירה הושלמה הקבצים נשמרו בהצלחה" at bounding box center [638, 314] width 1276 height 629
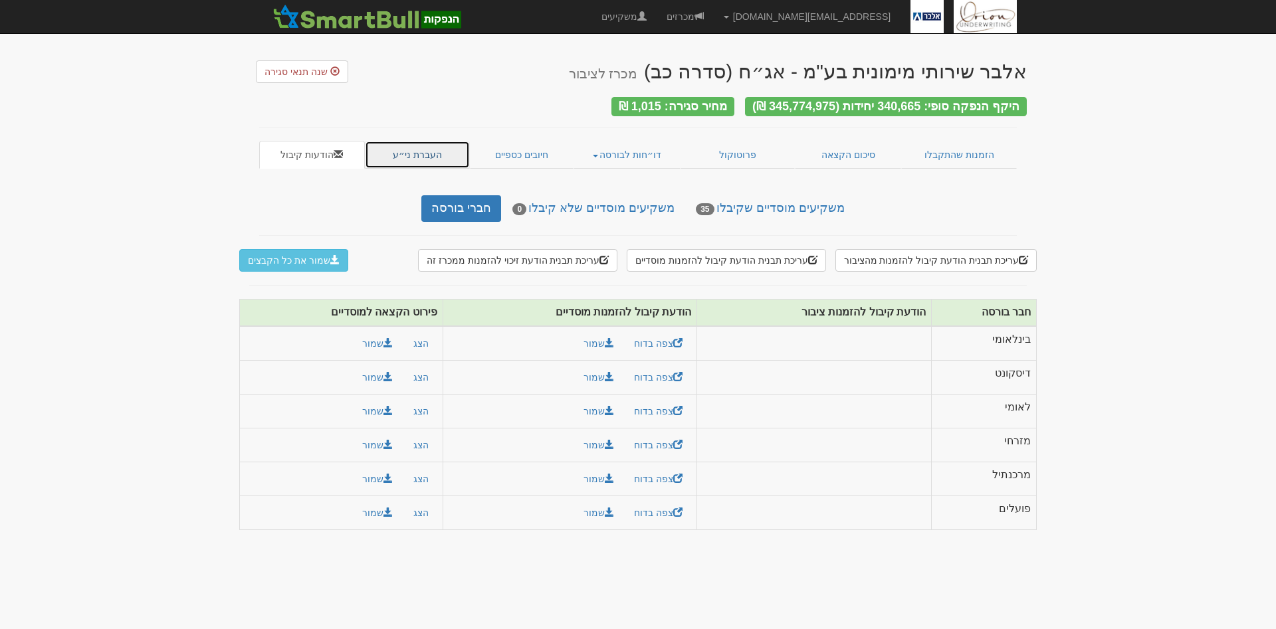
click at [406, 141] on link "העברת ני״ע" at bounding box center [418, 155] width 106 height 28
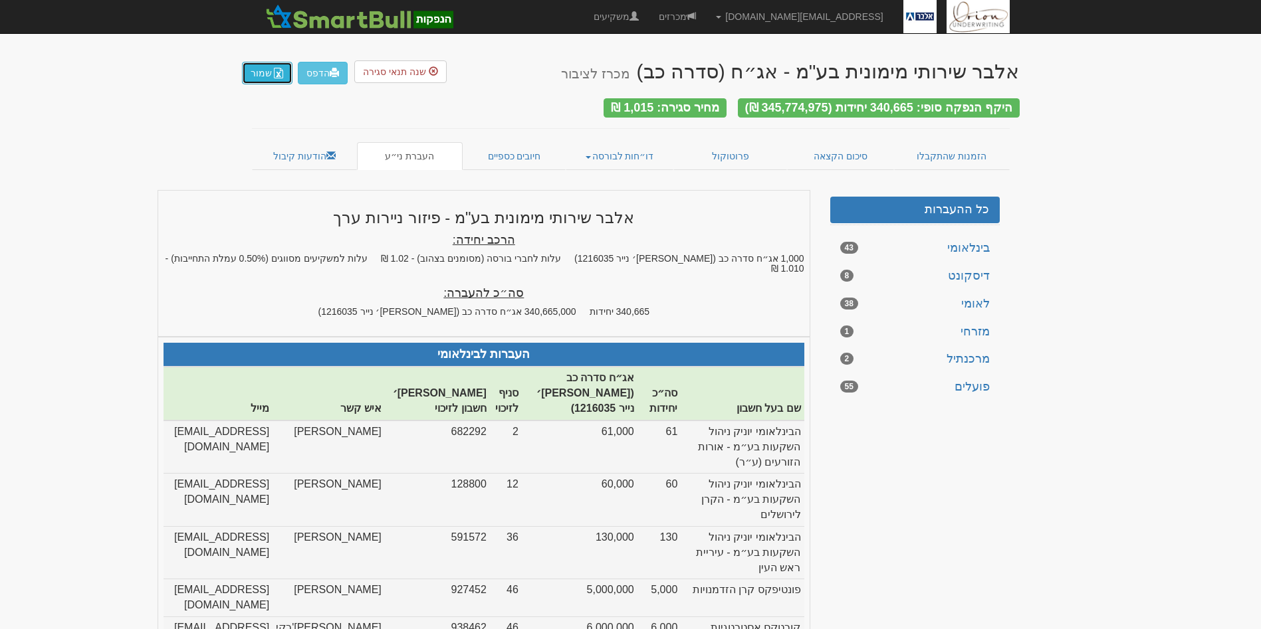
click at [258, 72] on button "שמור" at bounding box center [267, 73] width 51 height 23
click at [509, 158] on link "חיובים כספיים" at bounding box center [515, 156] width 104 height 28
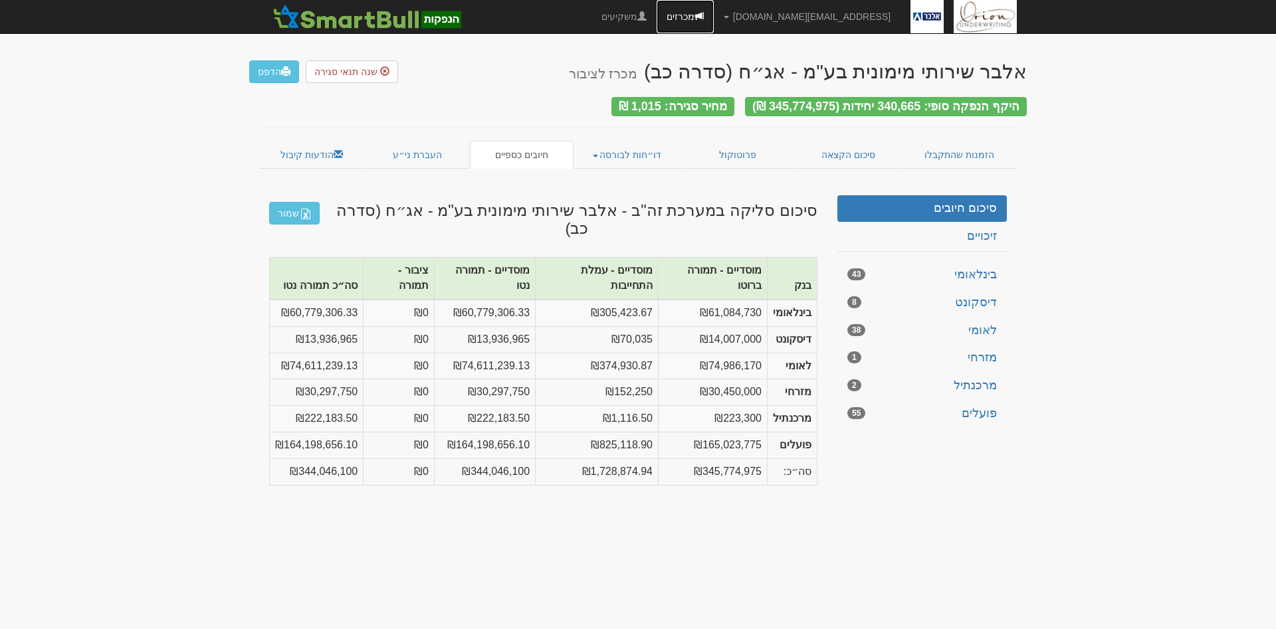
click at [714, 14] on link "מכרזים" at bounding box center [685, 16] width 57 height 33
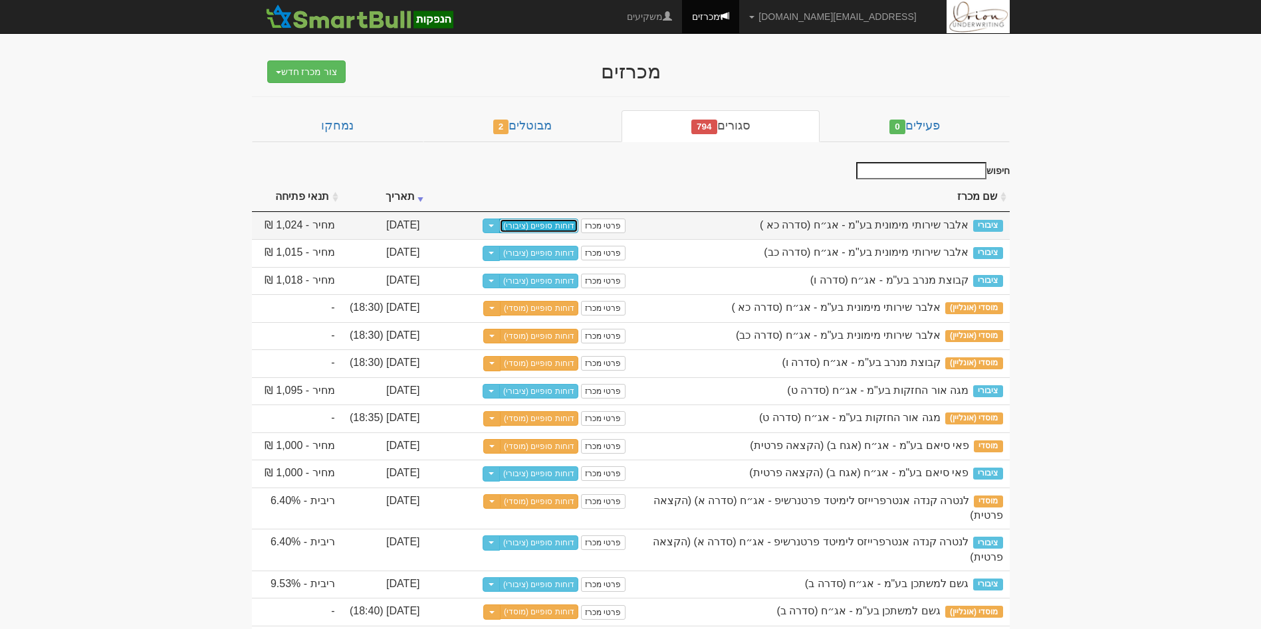
click at [542, 226] on link "דוחות סופיים (ציבורי)" at bounding box center [538, 226] width 79 height 15
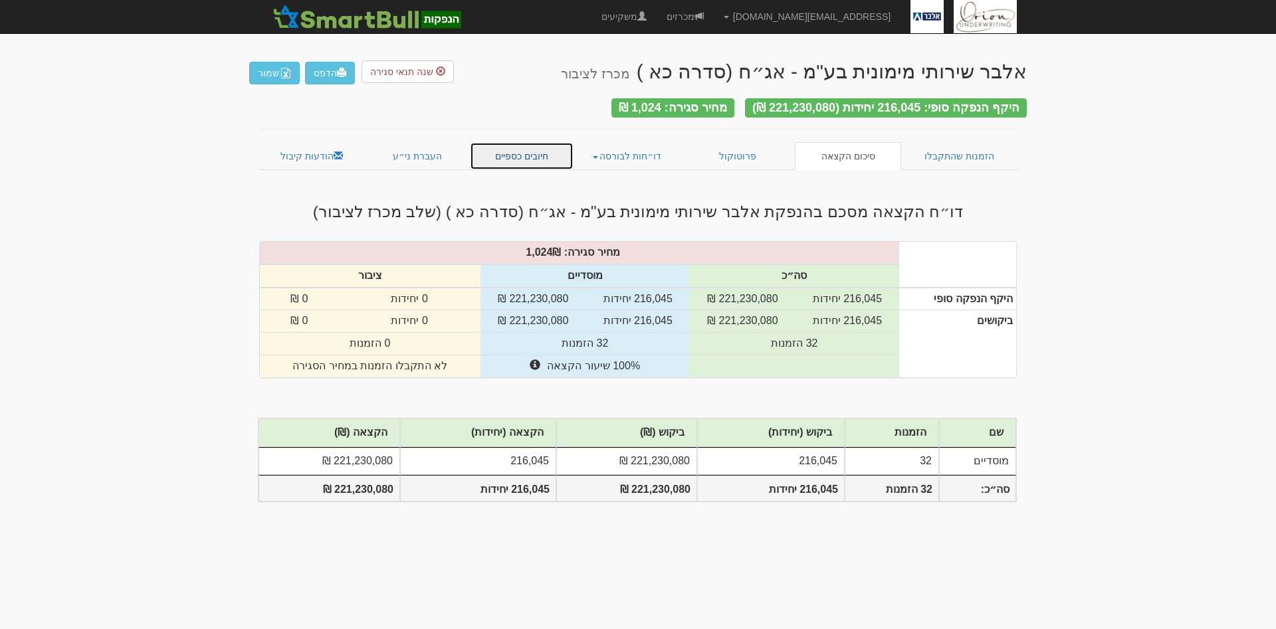
click at [516, 154] on link "חיובים כספיים" at bounding box center [522, 156] width 104 height 28
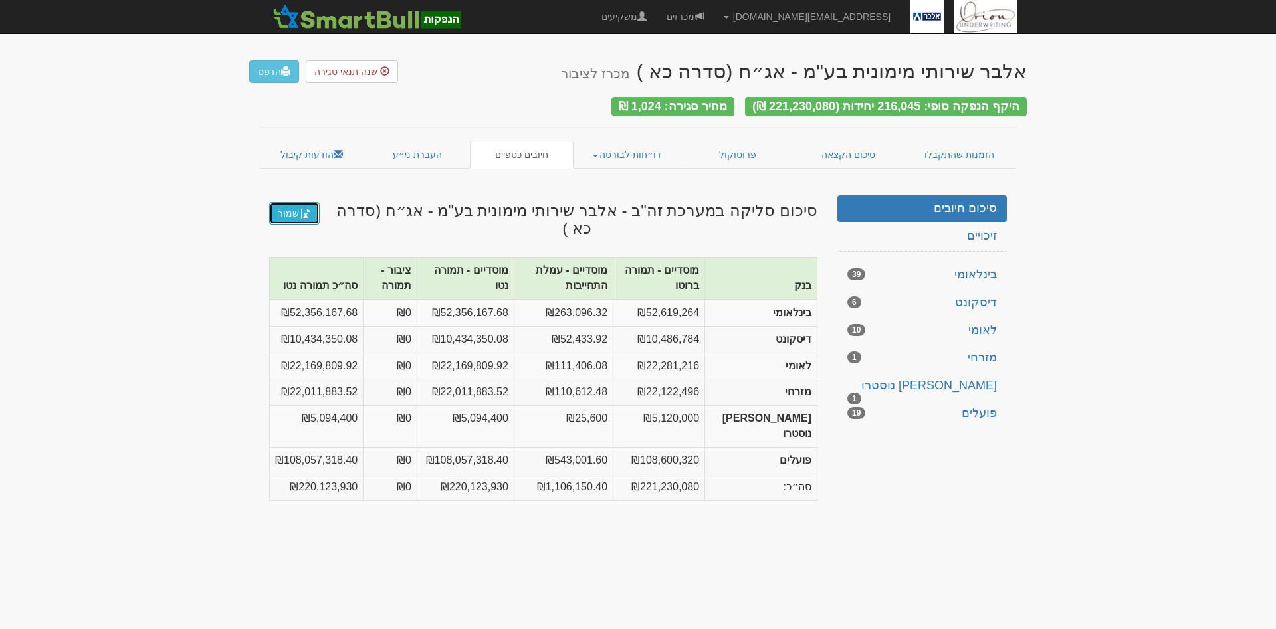
click at [298, 209] on link "שמור" at bounding box center [294, 213] width 51 height 23
click at [428, 155] on link "העברת ני״ע" at bounding box center [418, 155] width 106 height 28
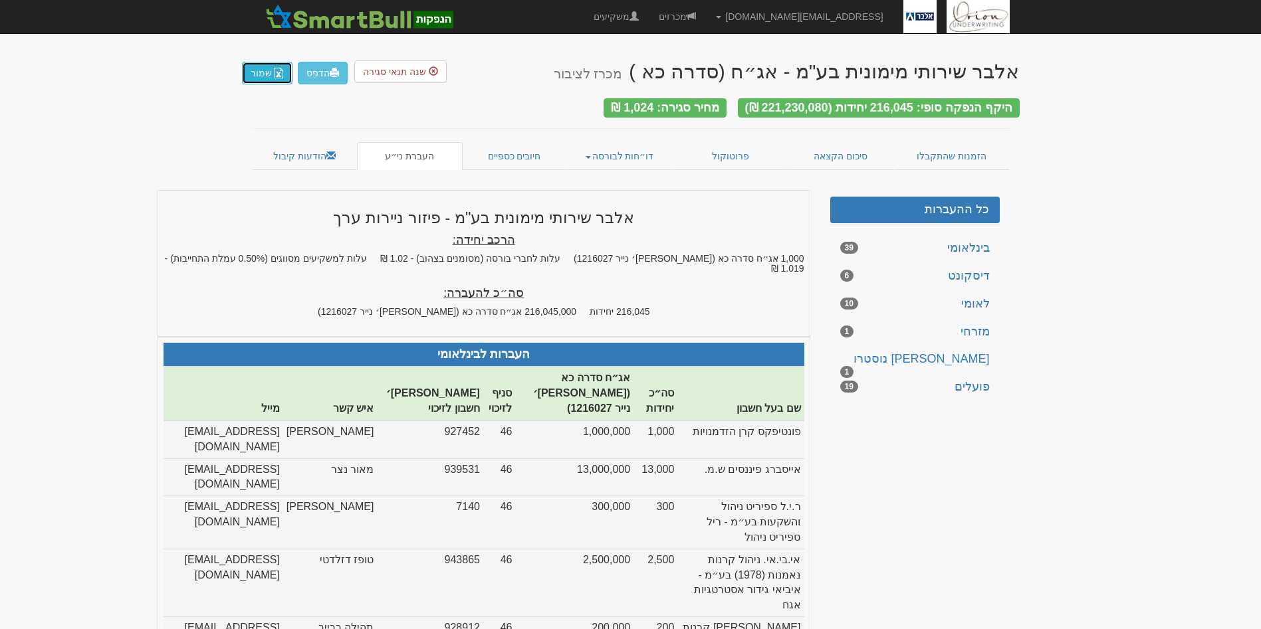
click at [274, 75] on img "button" at bounding box center [278, 73] width 11 height 11
click at [314, 160] on link "הודעות קיבול" at bounding box center [305, 156] width 106 height 28
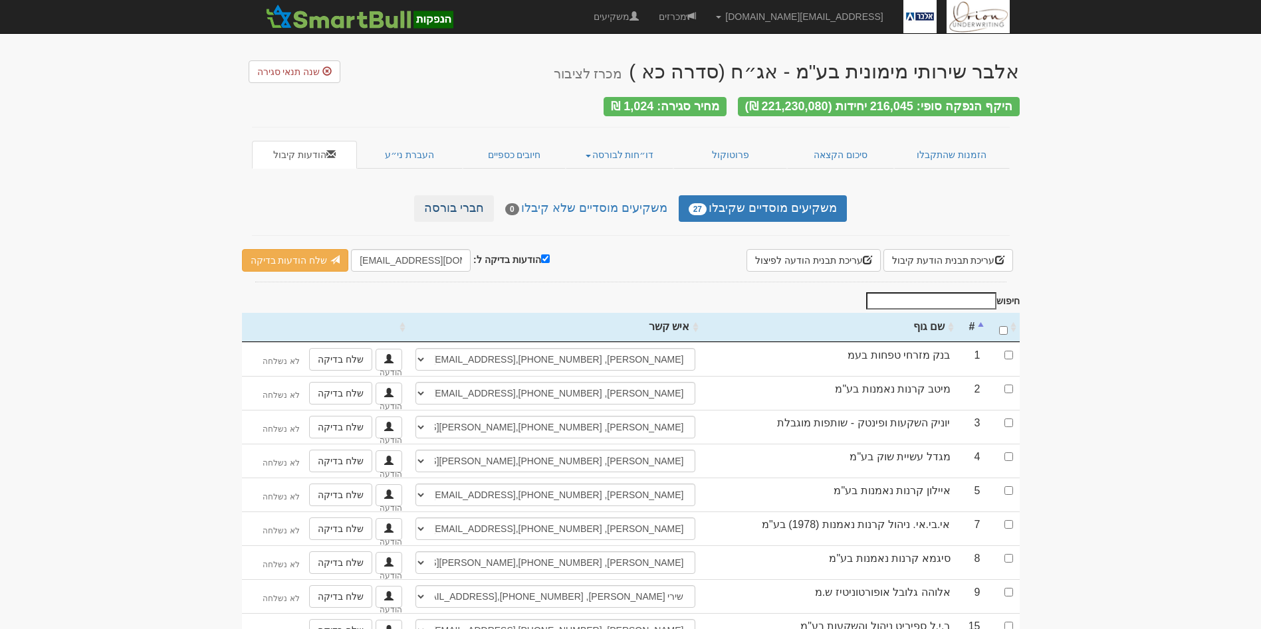
drag, startPoint x: 455, startPoint y: 217, endPoint x: 453, endPoint y: 196, distance: 21.4
click at [453, 196] on link "חברי בורסה" at bounding box center [454, 208] width 80 height 27
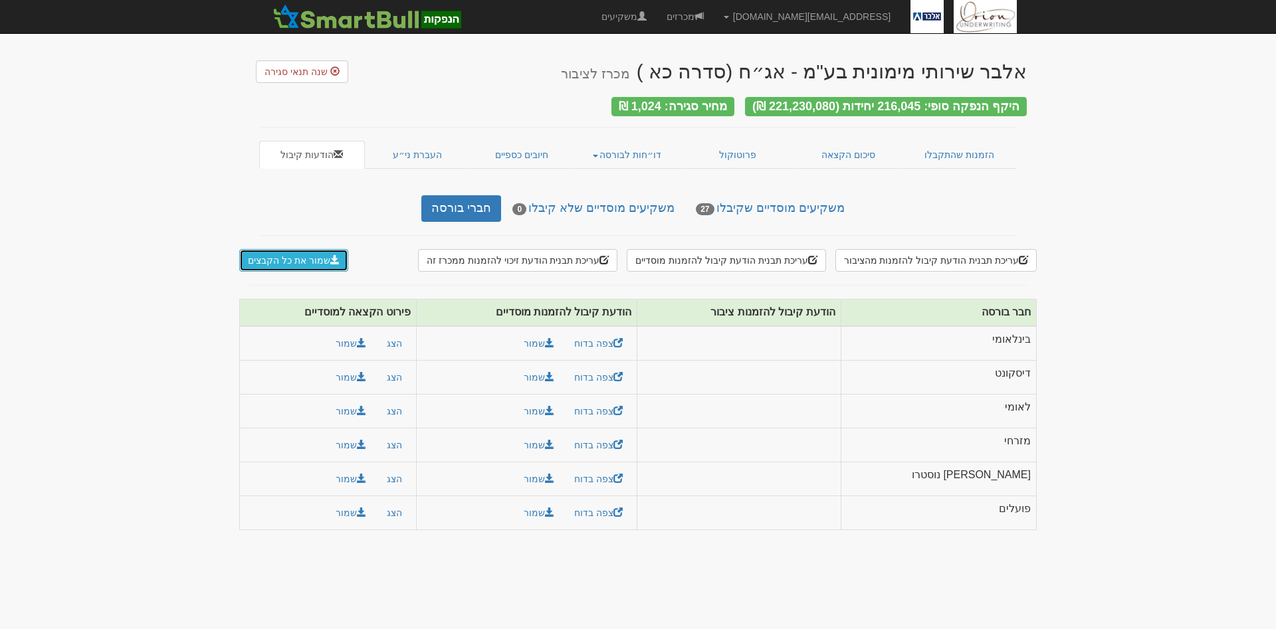
click at [300, 257] on button "שמור את כל הקבצים" at bounding box center [293, 260] width 109 height 23
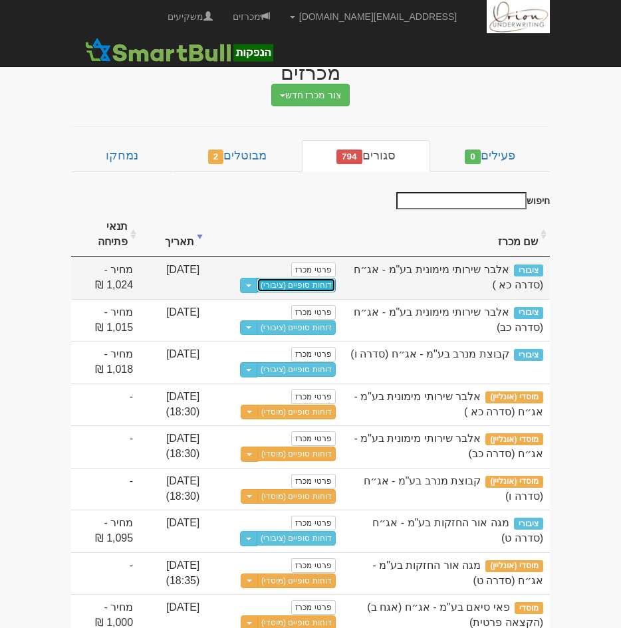
click at [318, 290] on link "דוחות סופיים (ציבורי)" at bounding box center [296, 285] width 79 height 15
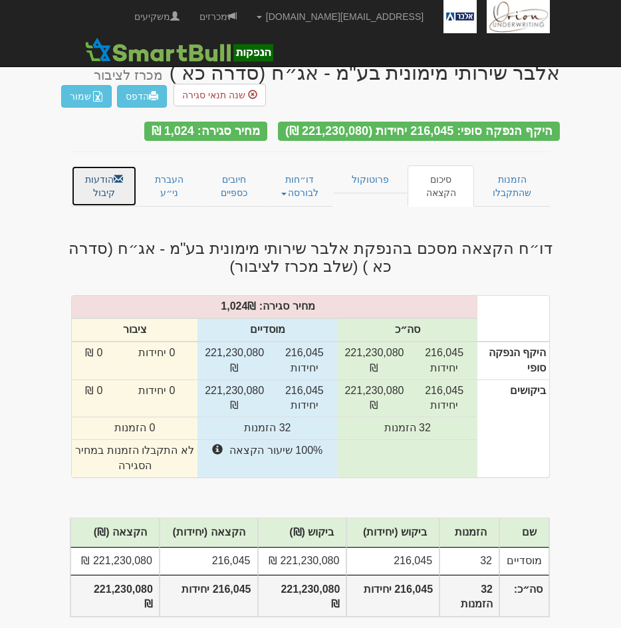
click at [86, 181] on link "הודעות קיבול" at bounding box center [104, 186] width 66 height 41
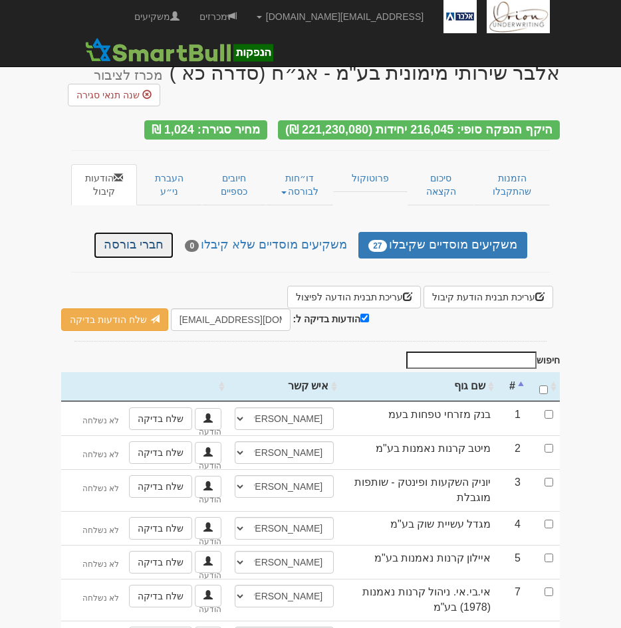
click at [152, 240] on link "חברי בורסה" at bounding box center [134, 245] width 80 height 27
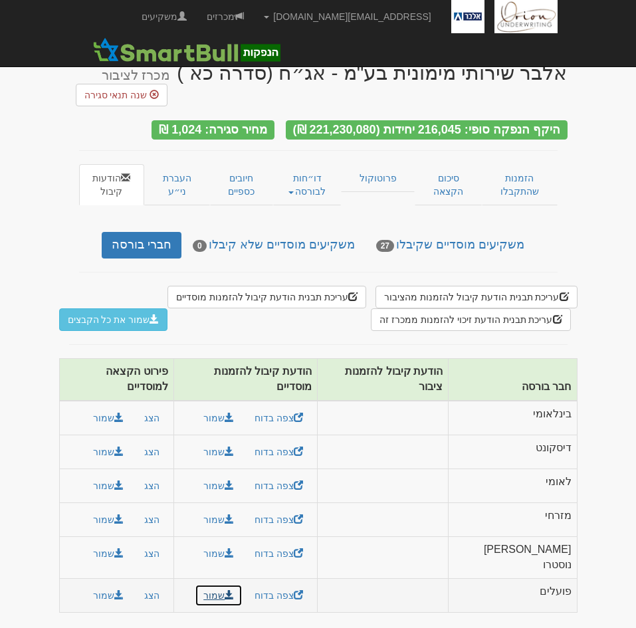
click at [243, 584] on link "שמור" at bounding box center [219, 595] width 48 height 23
click at [243, 542] on link "שמור" at bounding box center [219, 553] width 48 height 23
